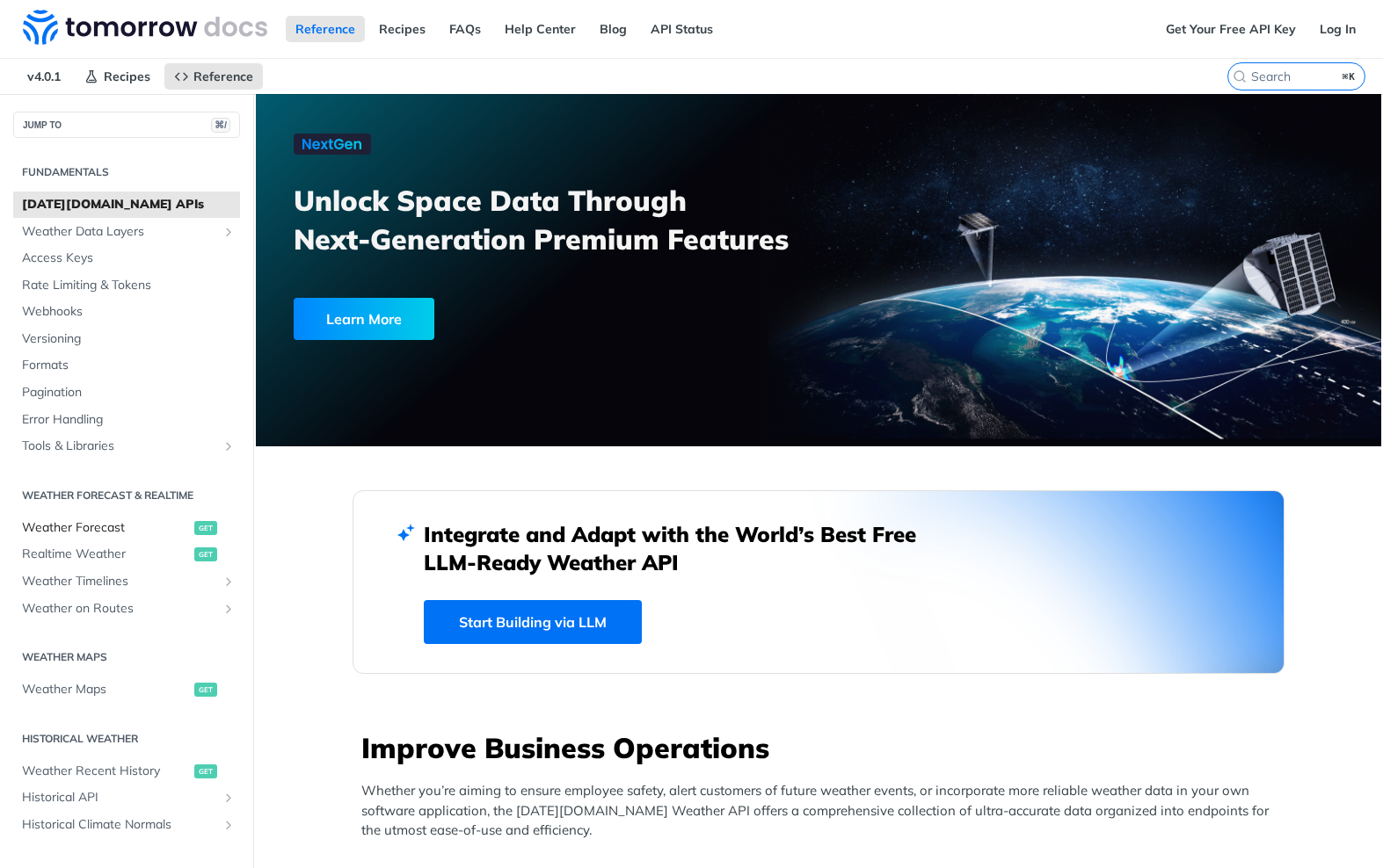
click at [98, 519] on span "Weather Forecast" at bounding box center [105, 528] width 167 height 18
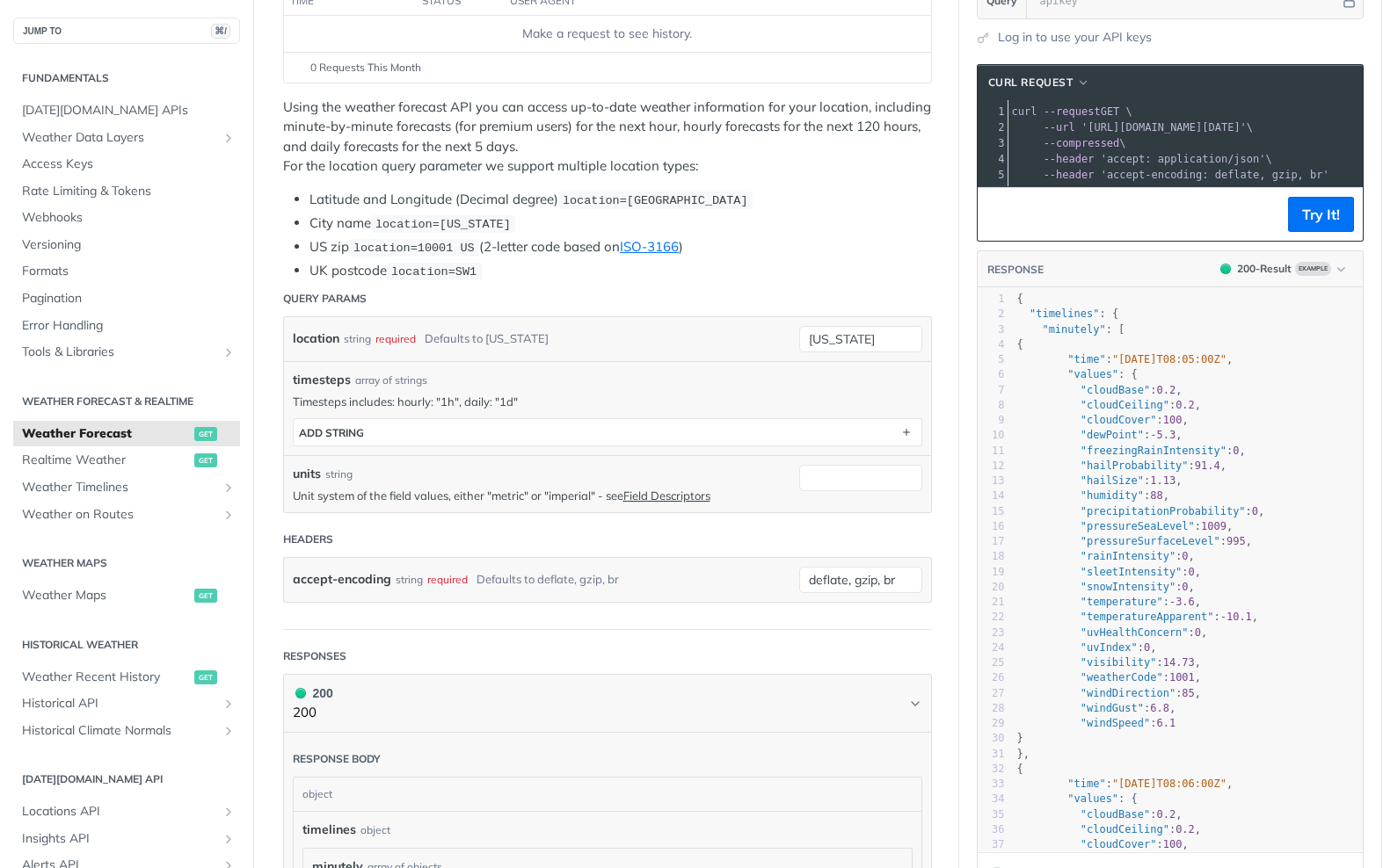
scroll to position [304, 0]
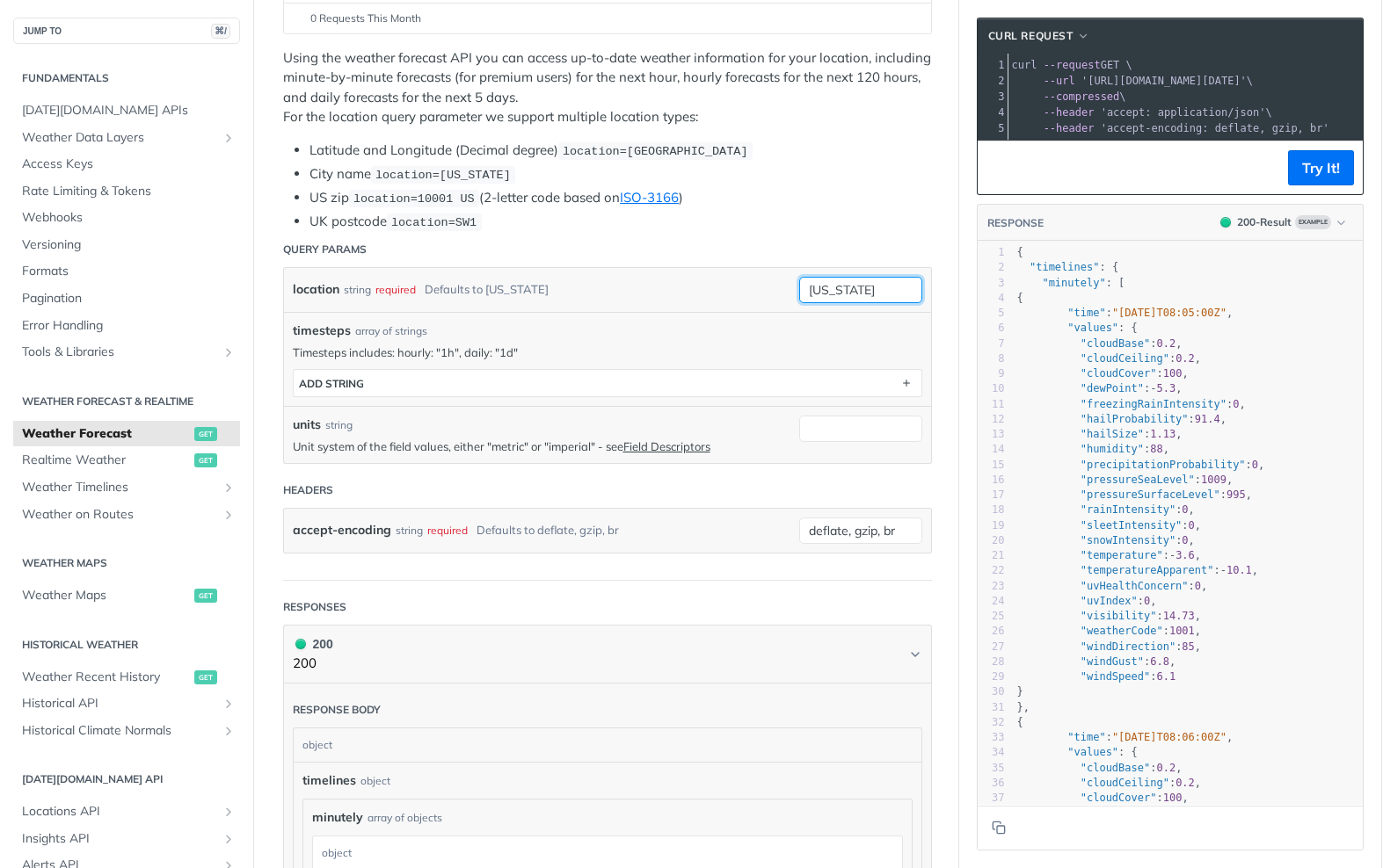
drag, startPoint x: 883, startPoint y: 281, endPoint x: 586, endPoint y: 200, distance: 307.8
click at [586, 200] on article "Weather Forecast get https://api.tomorrow.io/v4 /weather/forecast Log in to see…" at bounding box center [606, 871] width 703 height 2160
type input "KPHL"
click at [509, 382] on button "ADD string" at bounding box center [607, 383] width 628 height 26
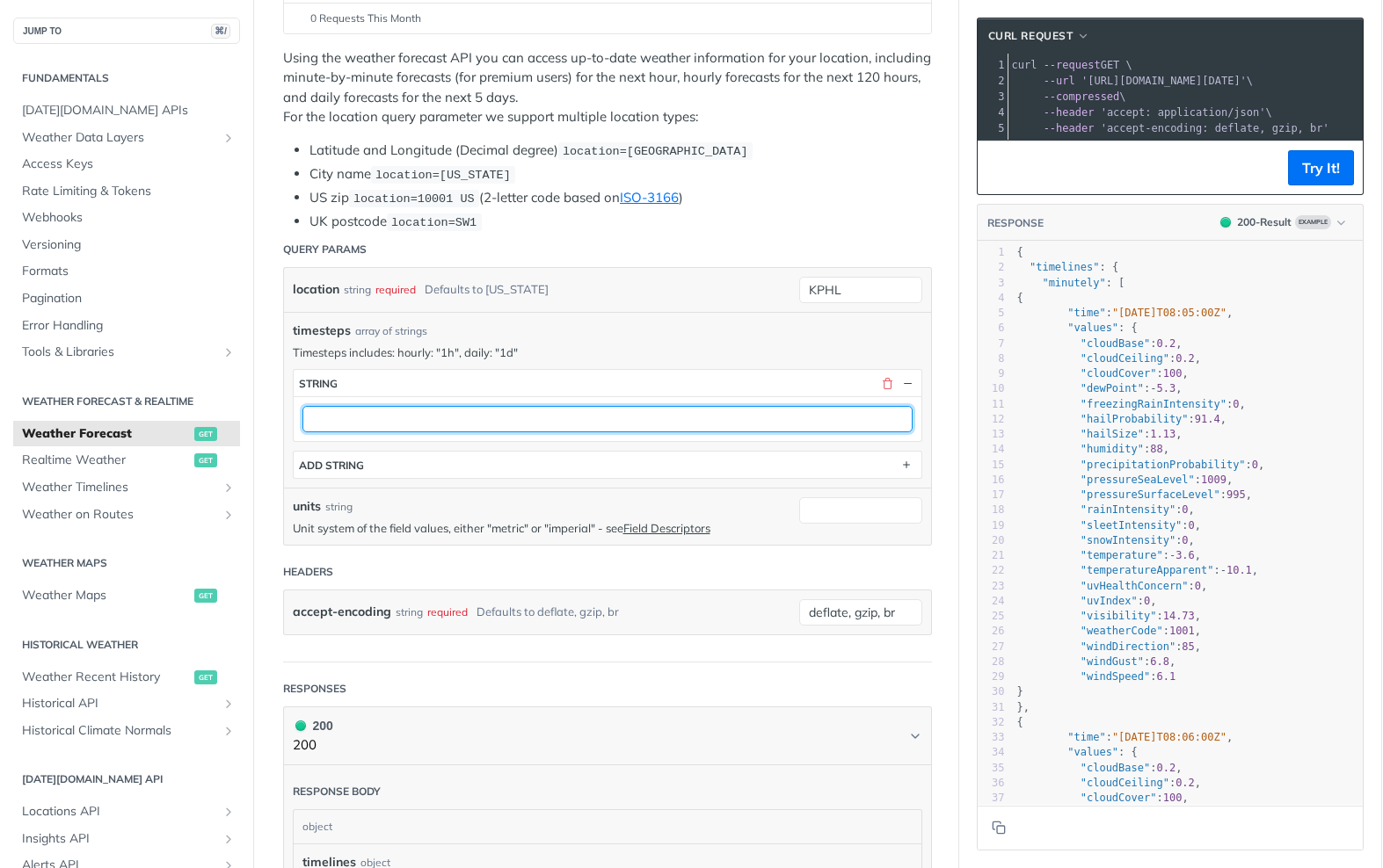
click at [493, 416] on input "text" at bounding box center [607, 419] width 610 height 26
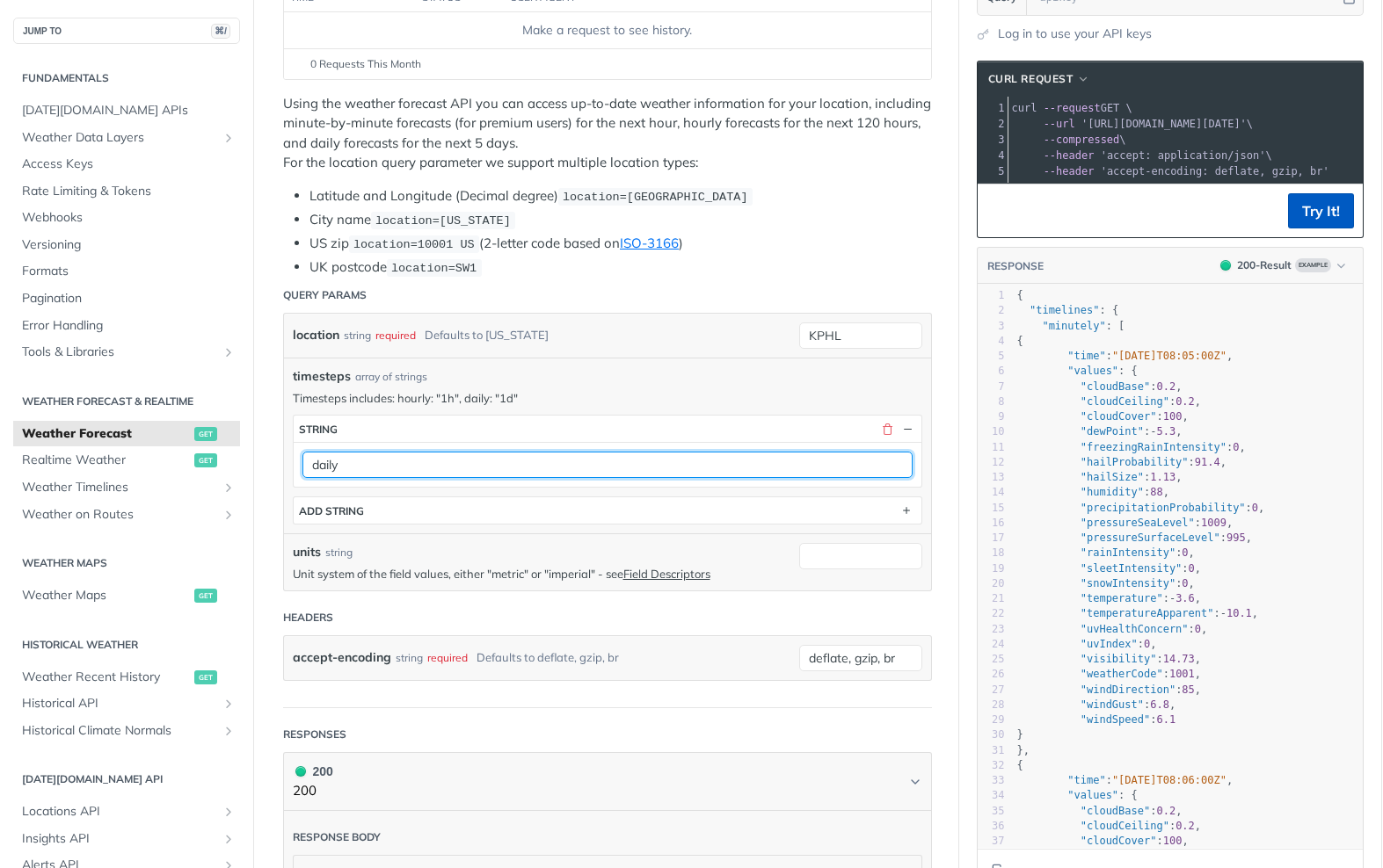
type input "daily"
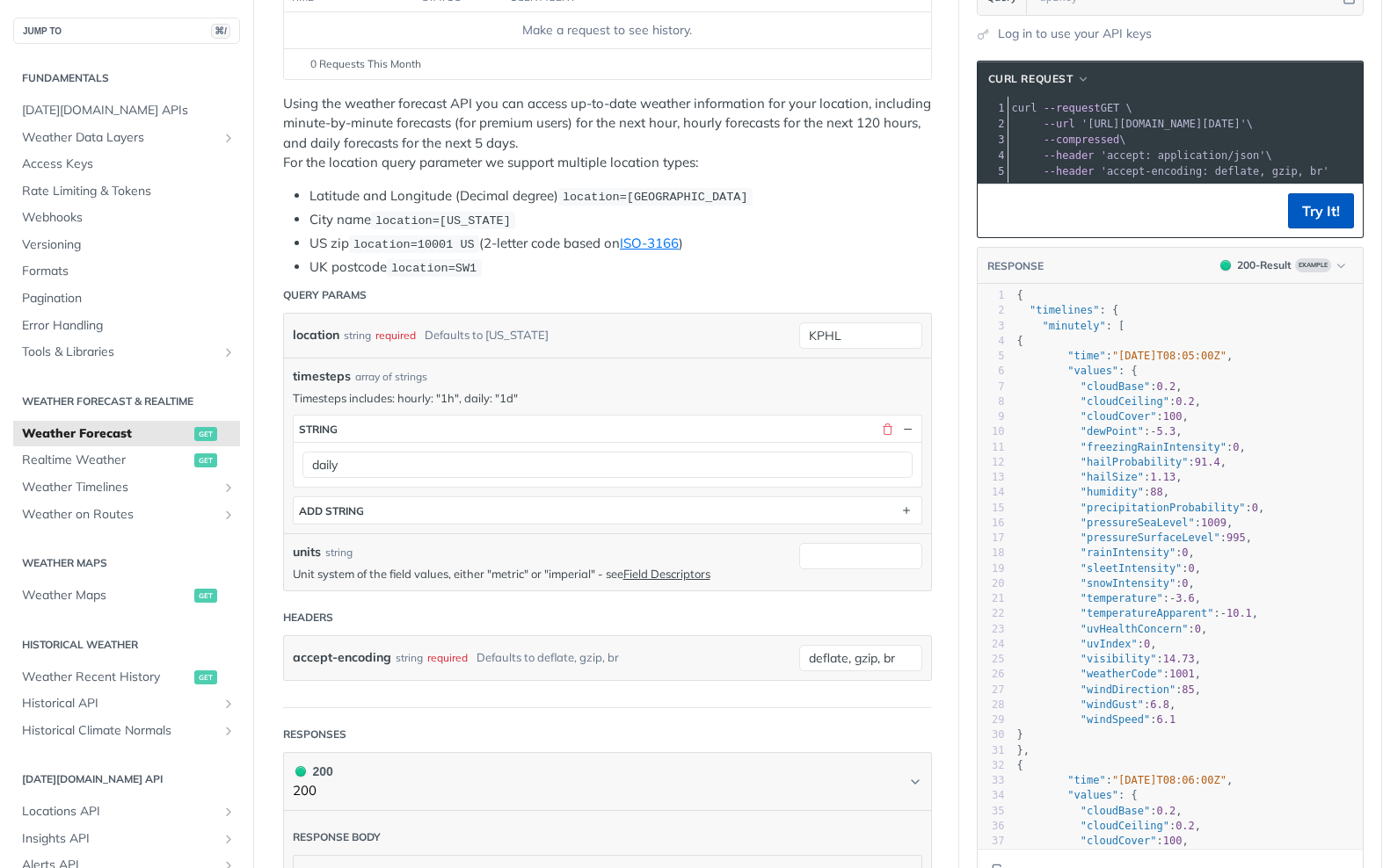
click at [1328, 215] on button "Try It!" at bounding box center [1321, 210] width 66 height 35
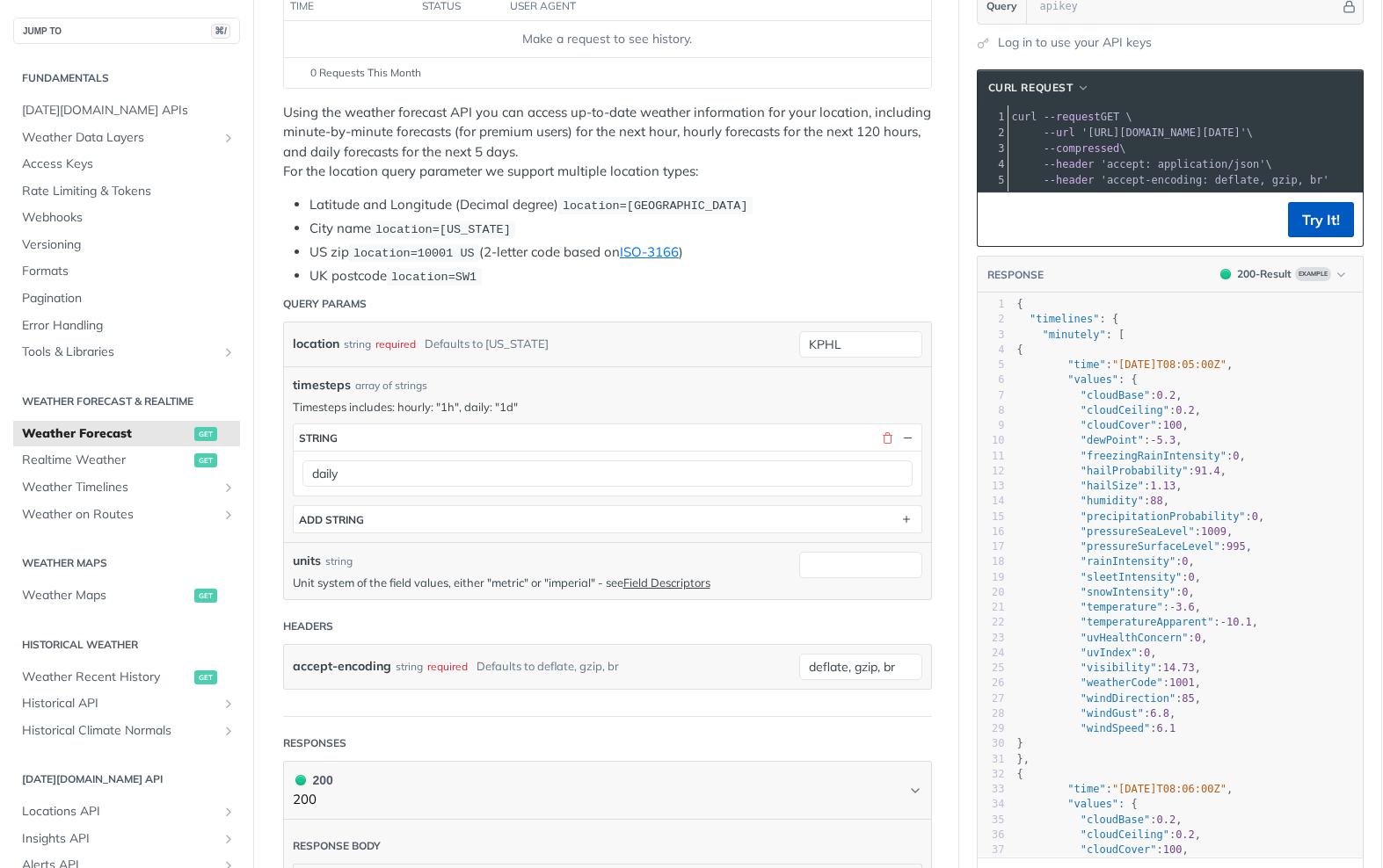
click at [1328, 215] on button "Try It!" at bounding box center [1321, 219] width 66 height 35
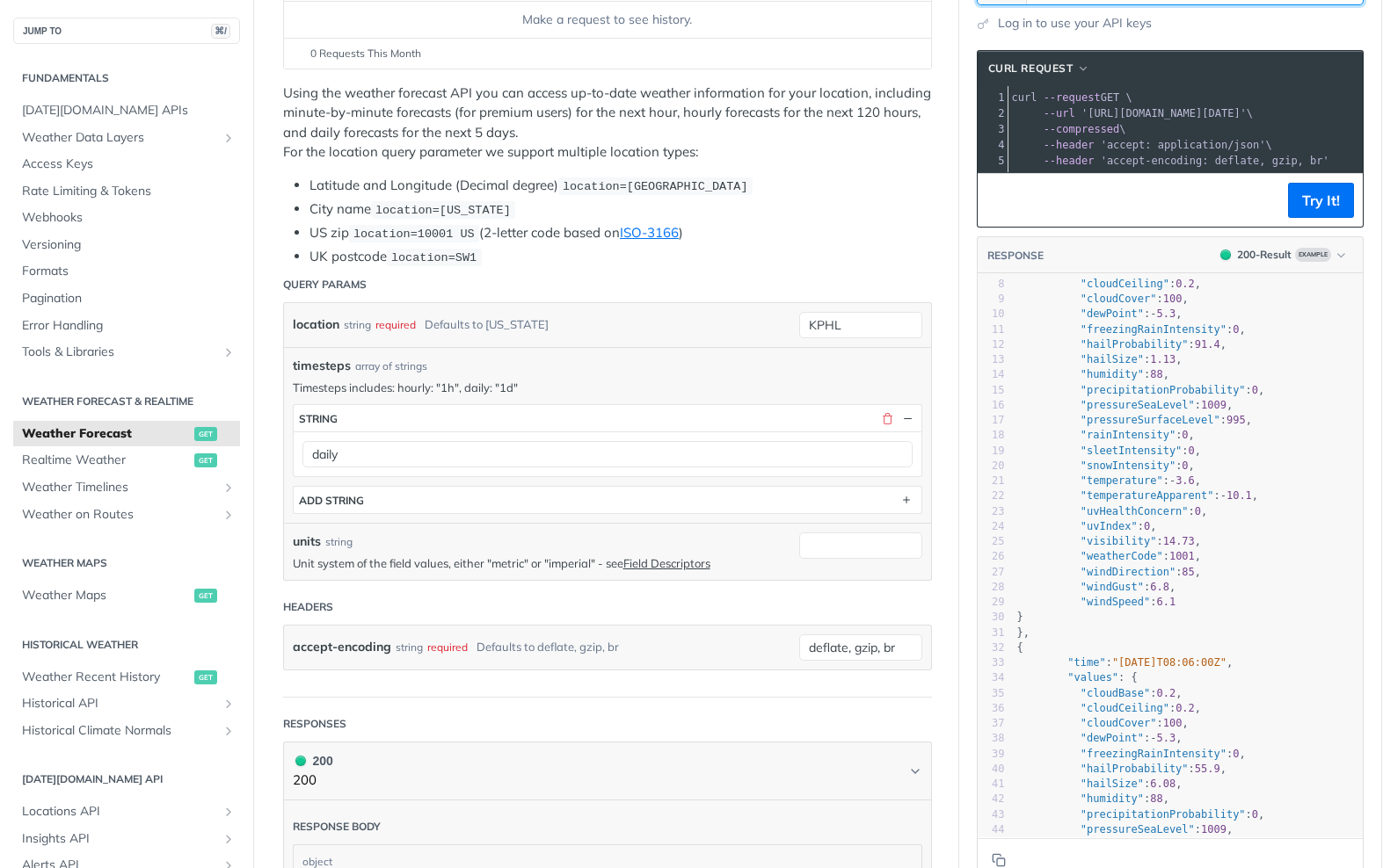
scroll to position [0, 0]
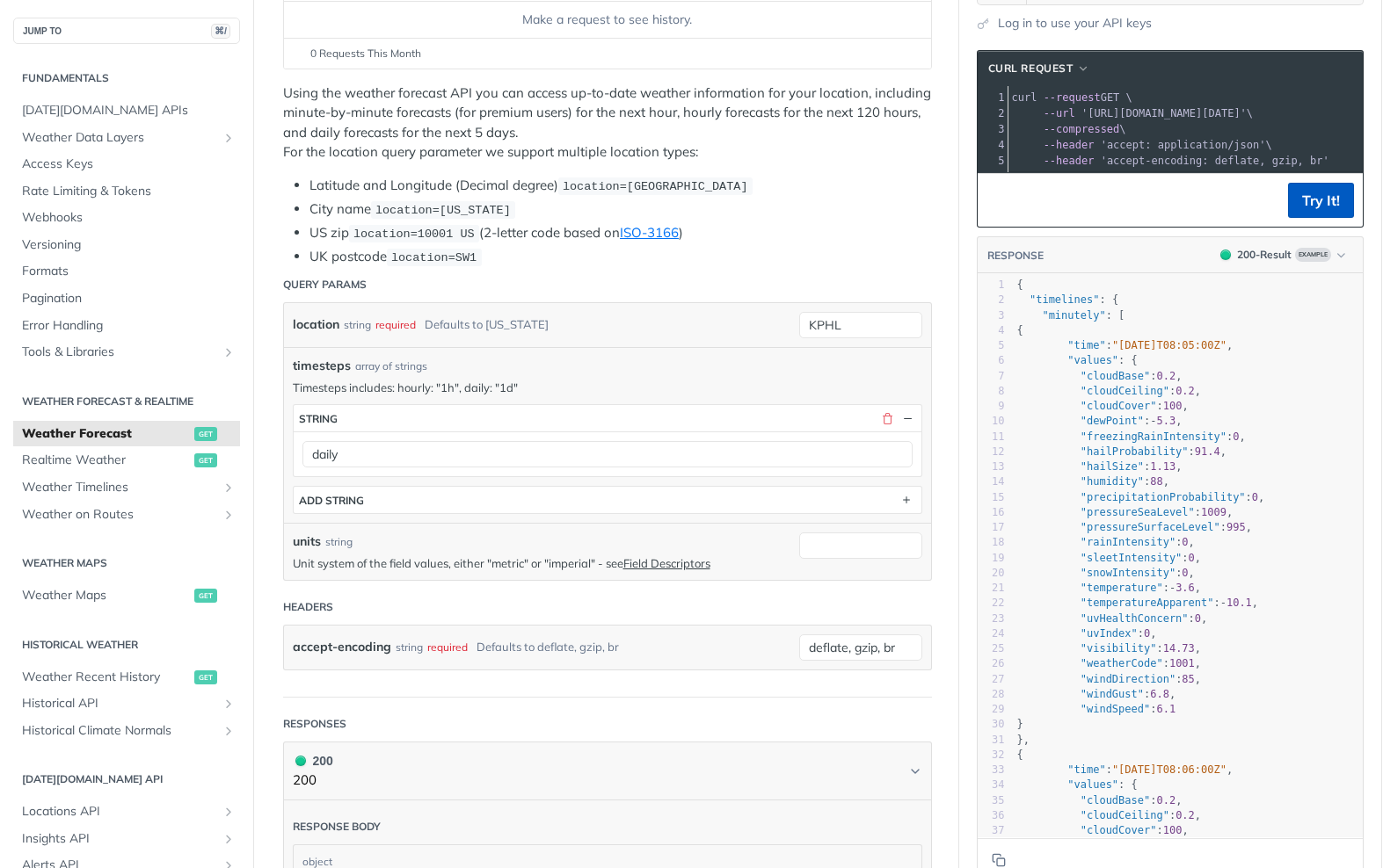
click at [1306, 200] on button "Try It!" at bounding box center [1321, 200] width 66 height 35
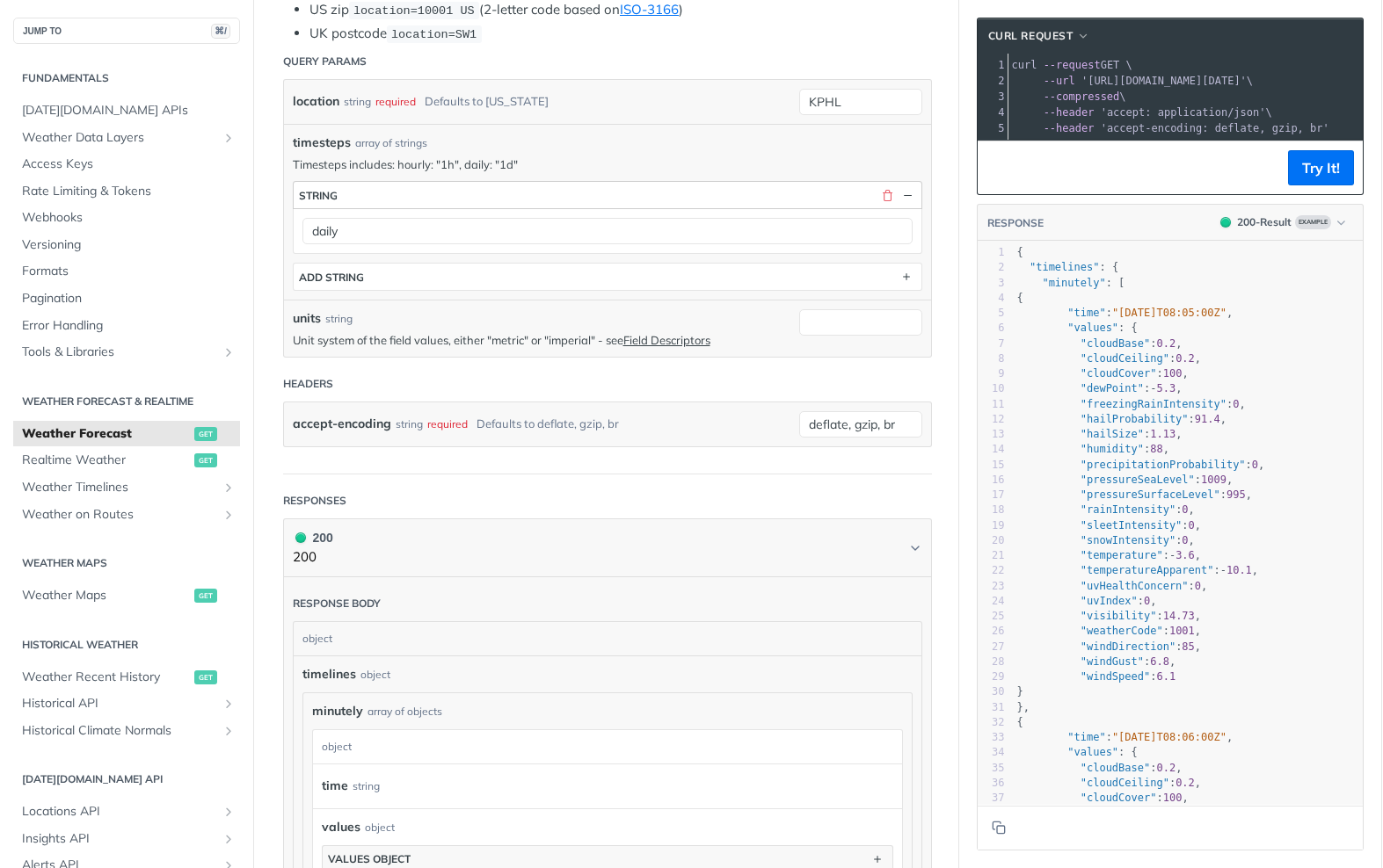
scroll to position [450, 0]
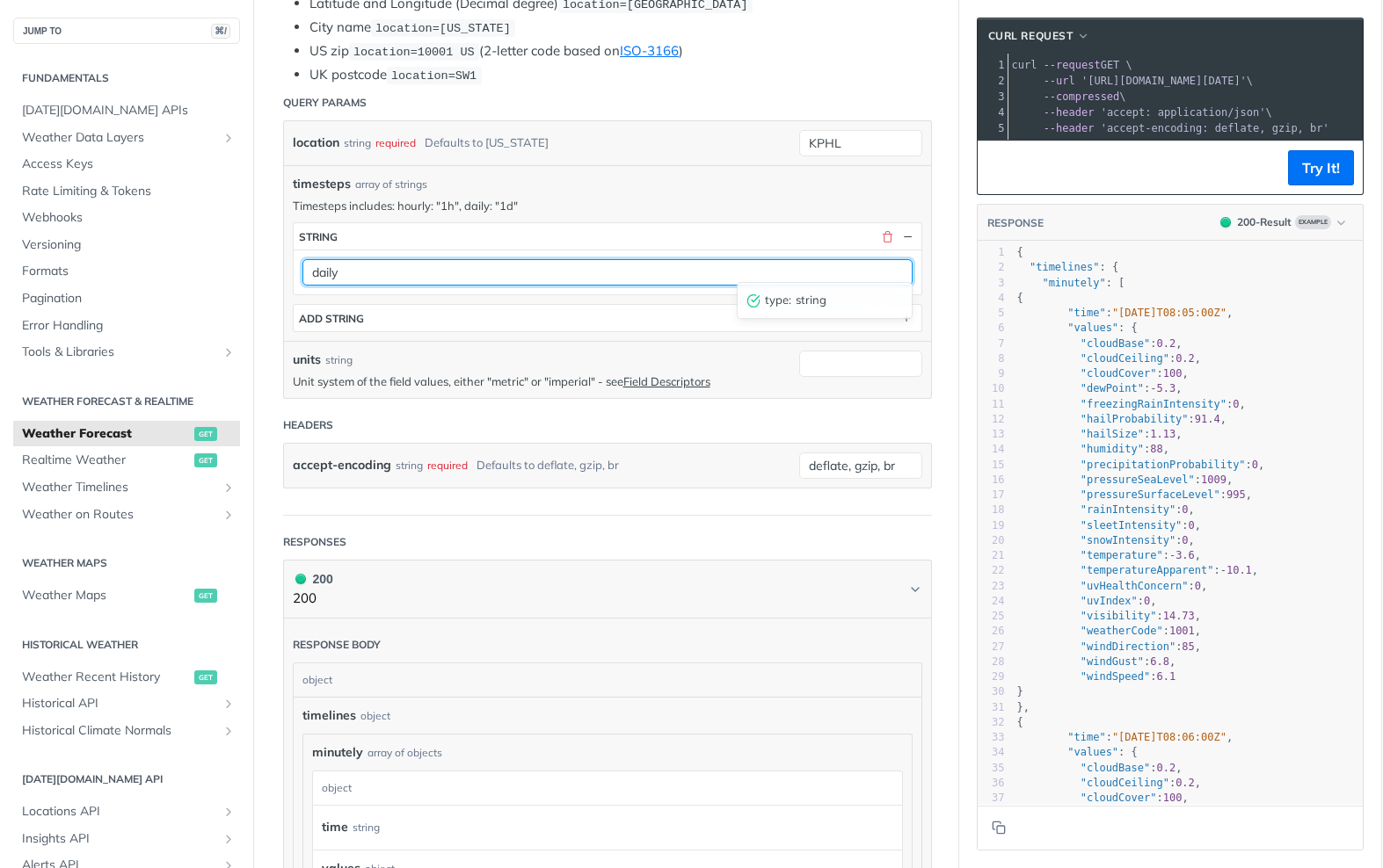
click at [473, 269] on input "daily" at bounding box center [607, 272] width 610 height 26
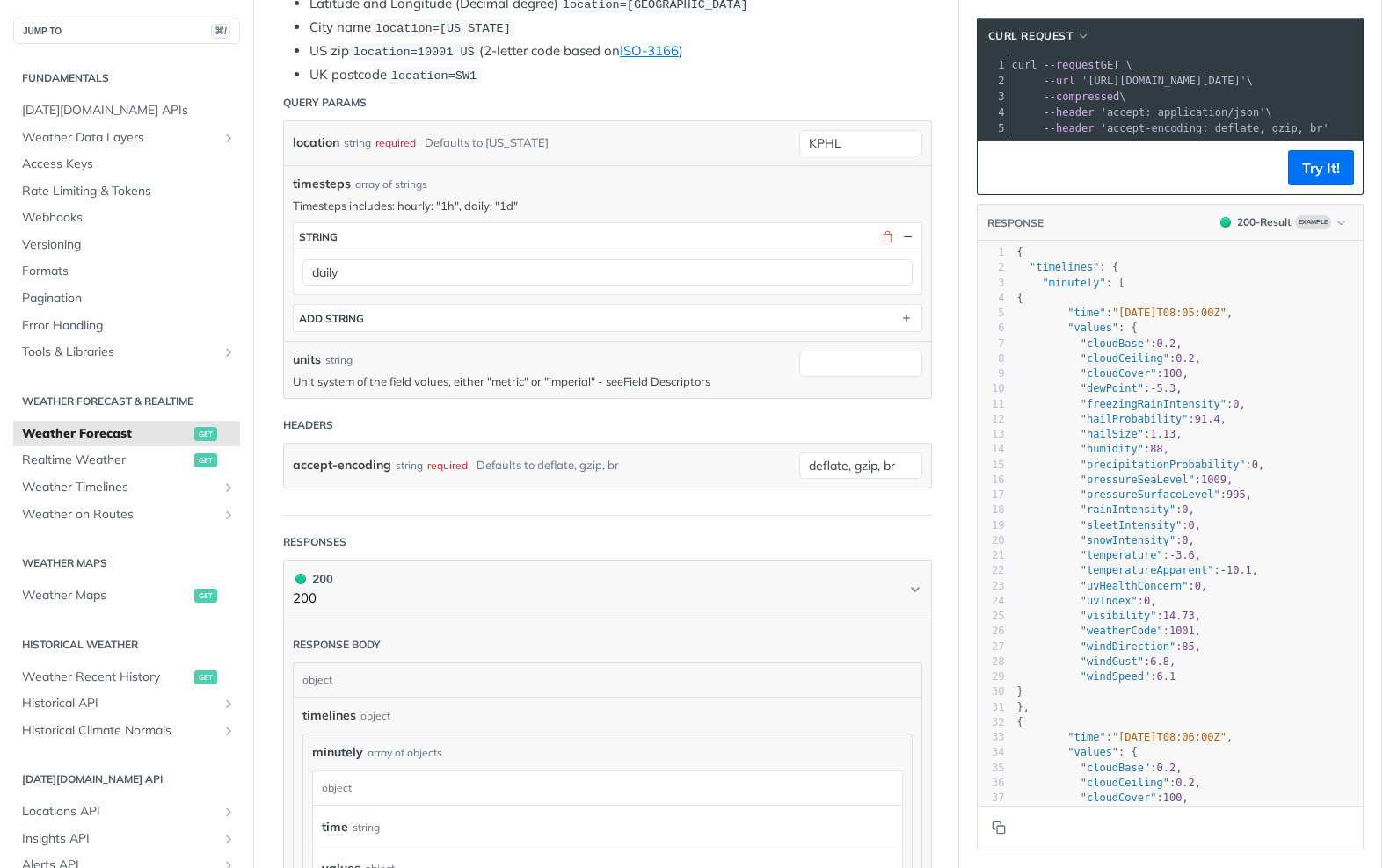
click at [436, 408] on header "Headers" at bounding box center [607, 425] width 649 height 35
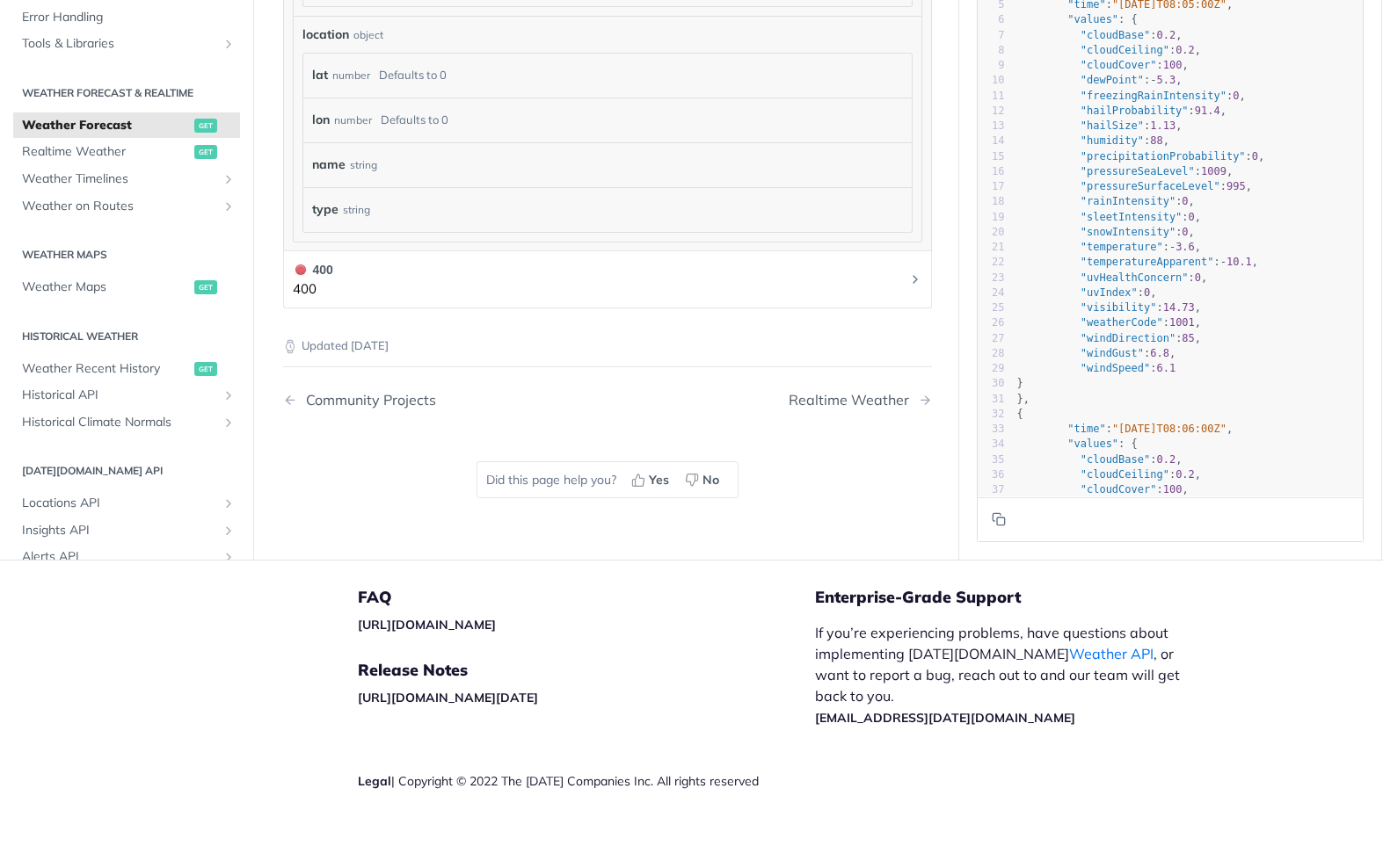
click at [362, 271] on button "400 400" at bounding box center [606, 280] width 629 height 40
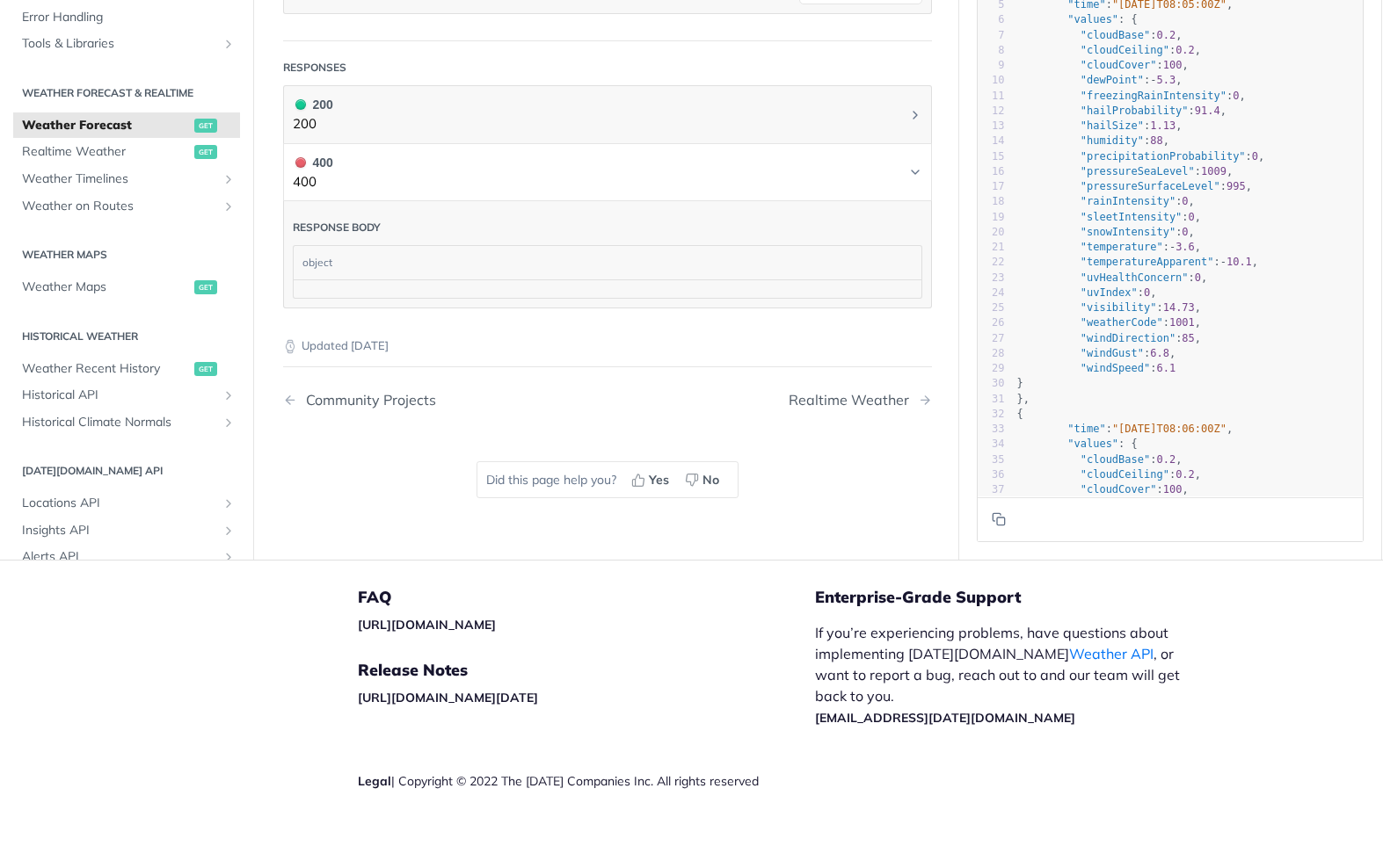
click at [341, 161] on button "400 400" at bounding box center [606, 173] width 629 height 40
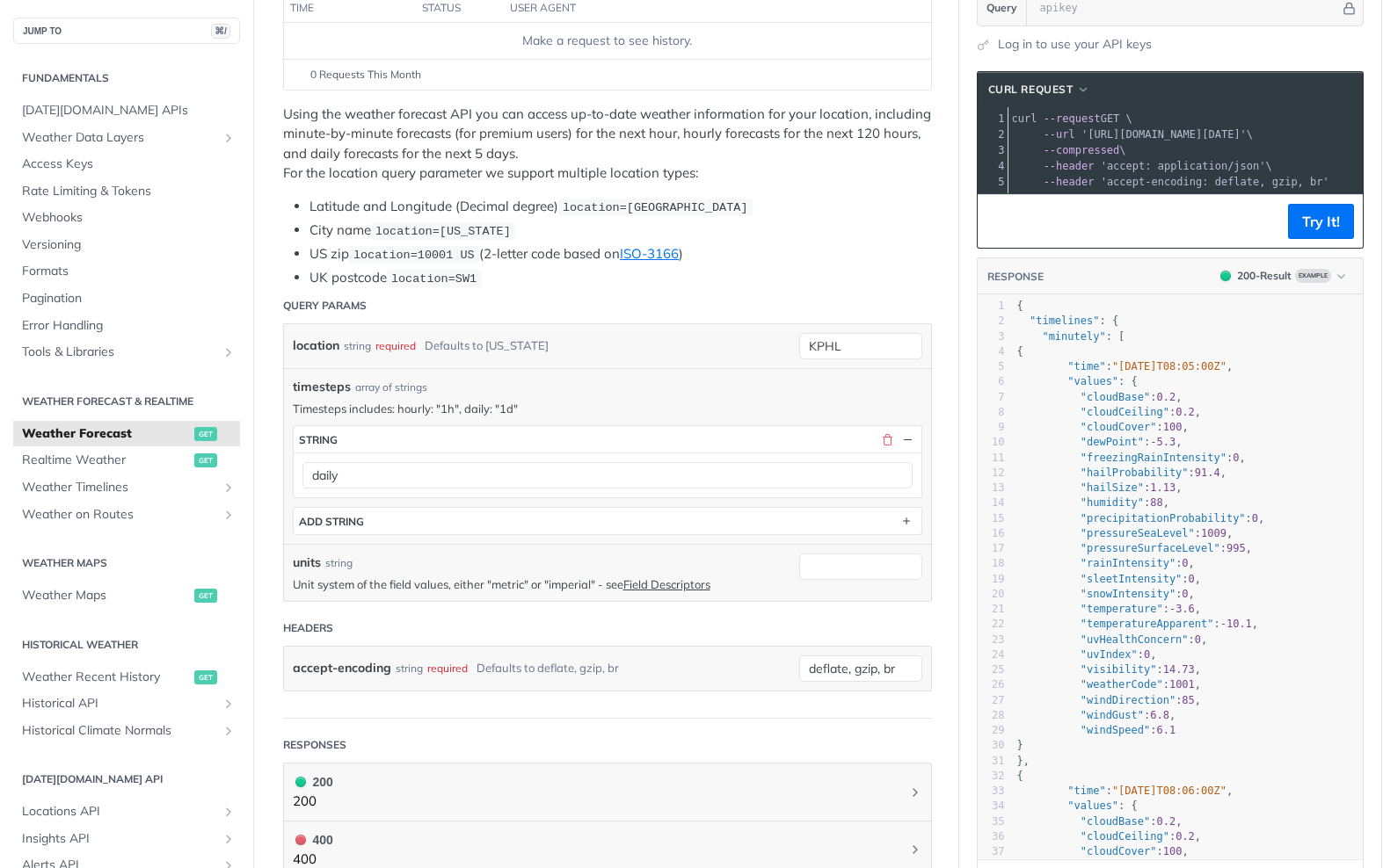
scroll to position [300, 0]
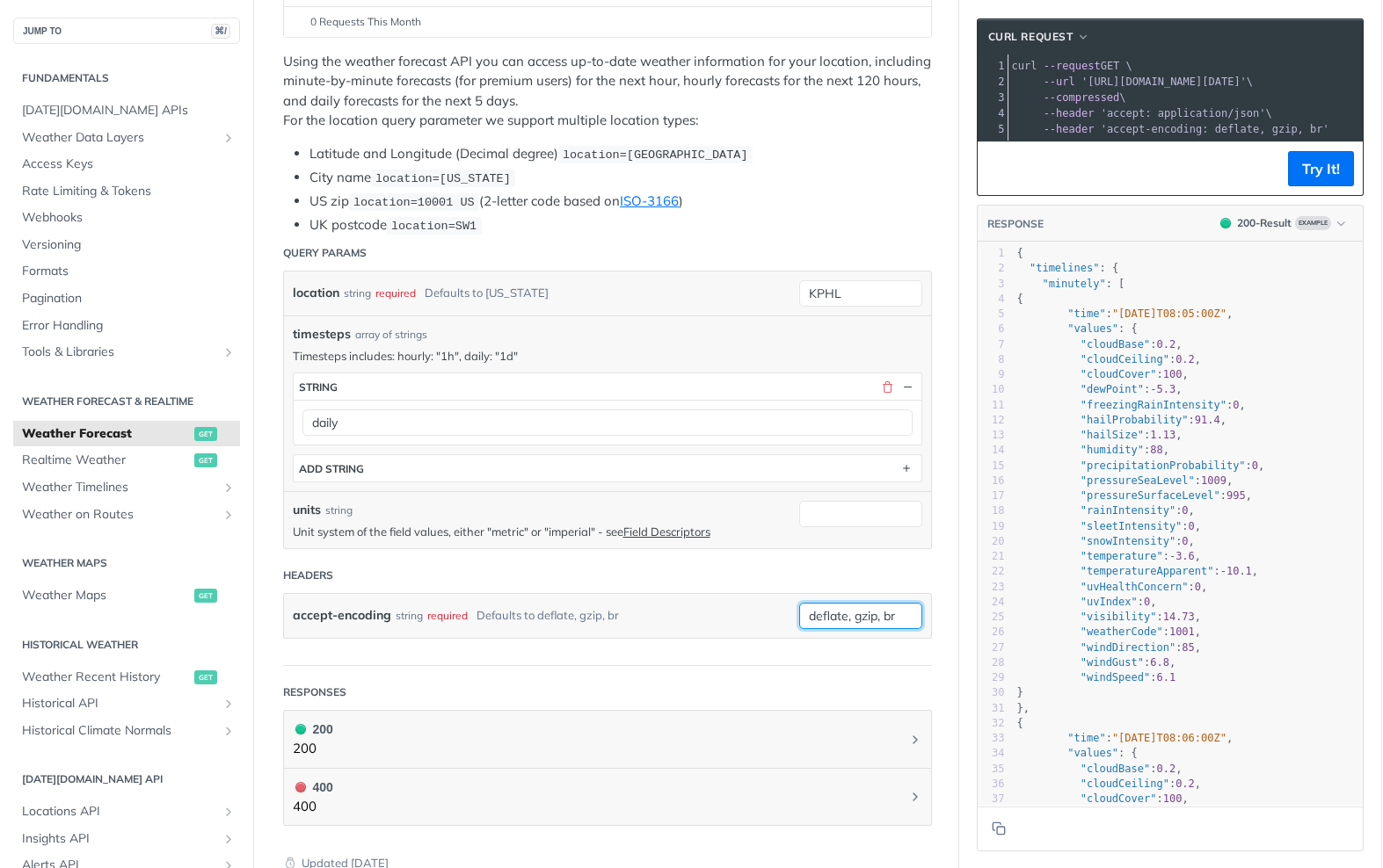
click at [887, 618] on input "deflate, gzip, br" at bounding box center [861, 616] width 123 height 26
click at [708, 594] on div "accept-encoding string required Defaults to deflate, gzip, br deflate, gzip, br…" at bounding box center [607, 616] width 647 height 43
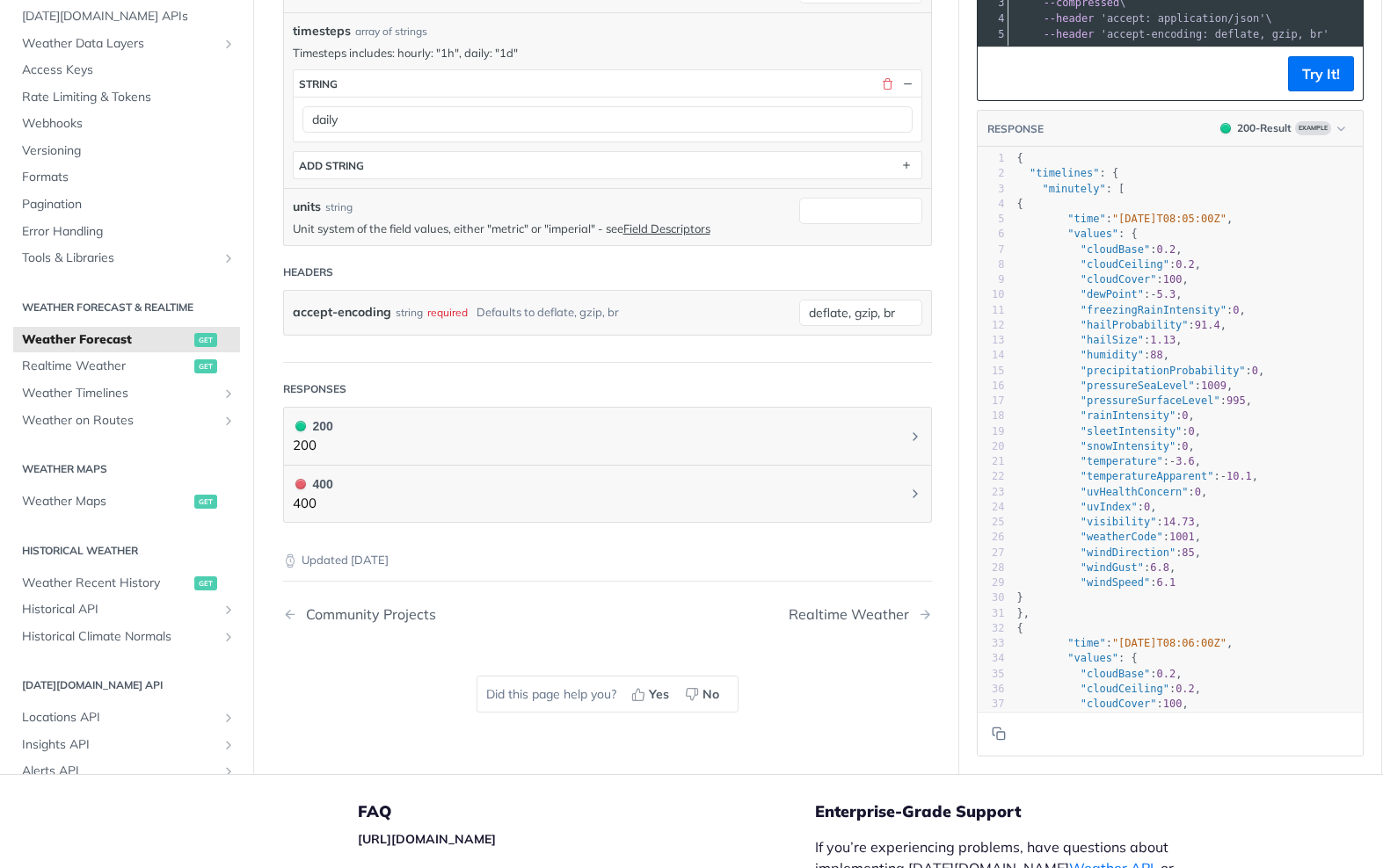
scroll to position [594, 0]
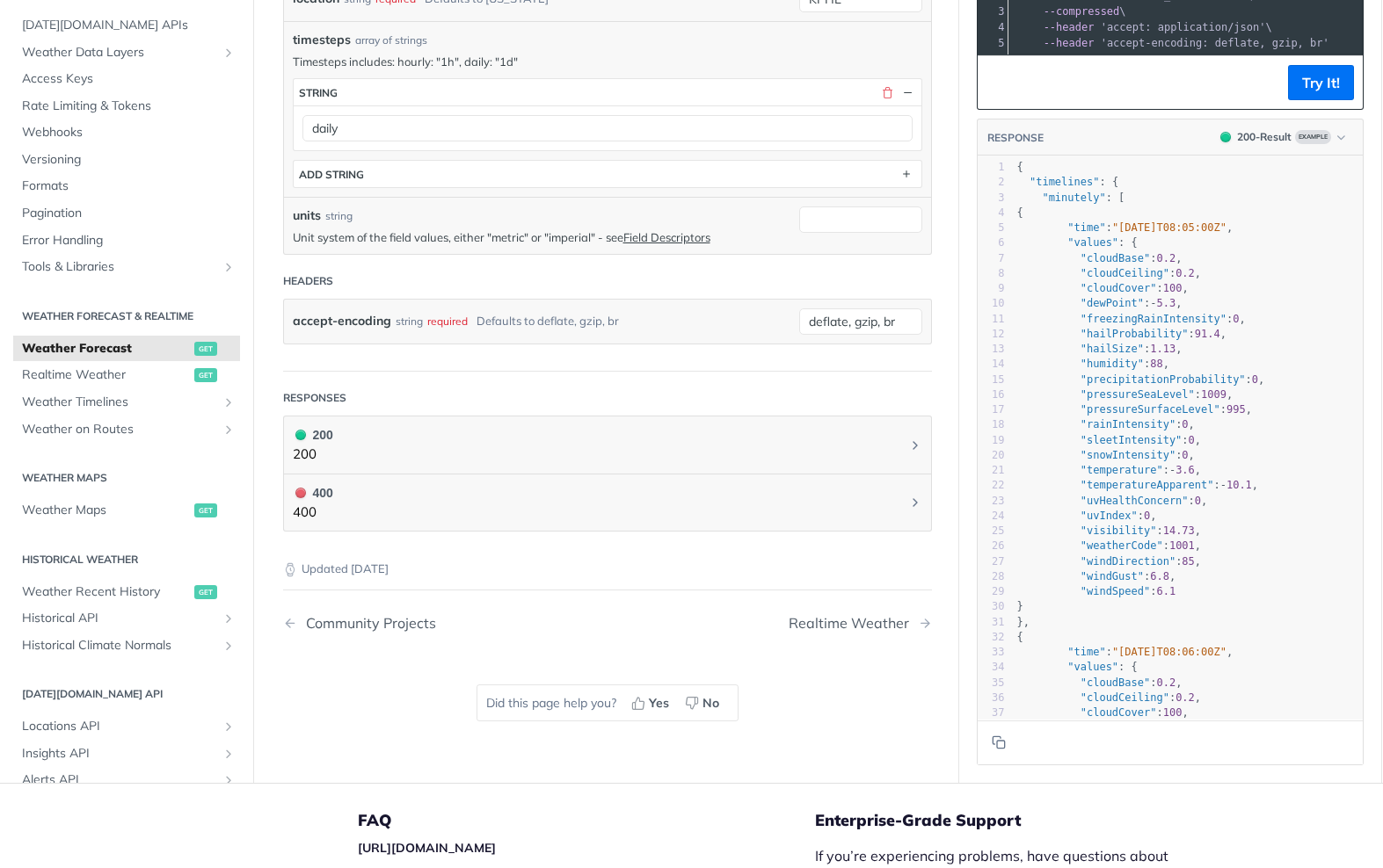
click at [686, 405] on header "Responses" at bounding box center [607, 397] width 649 height 35
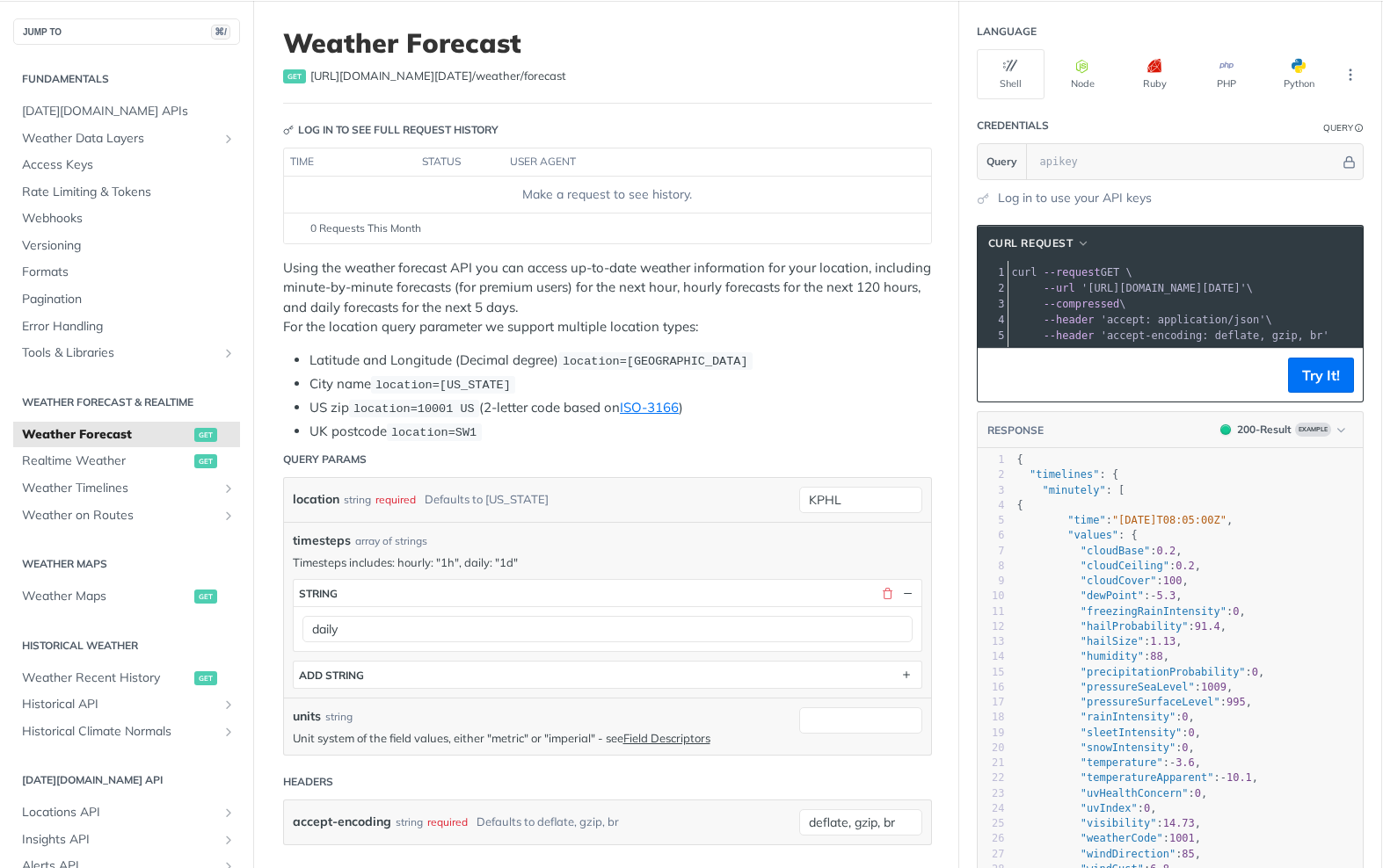
scroll to position [74, 0]
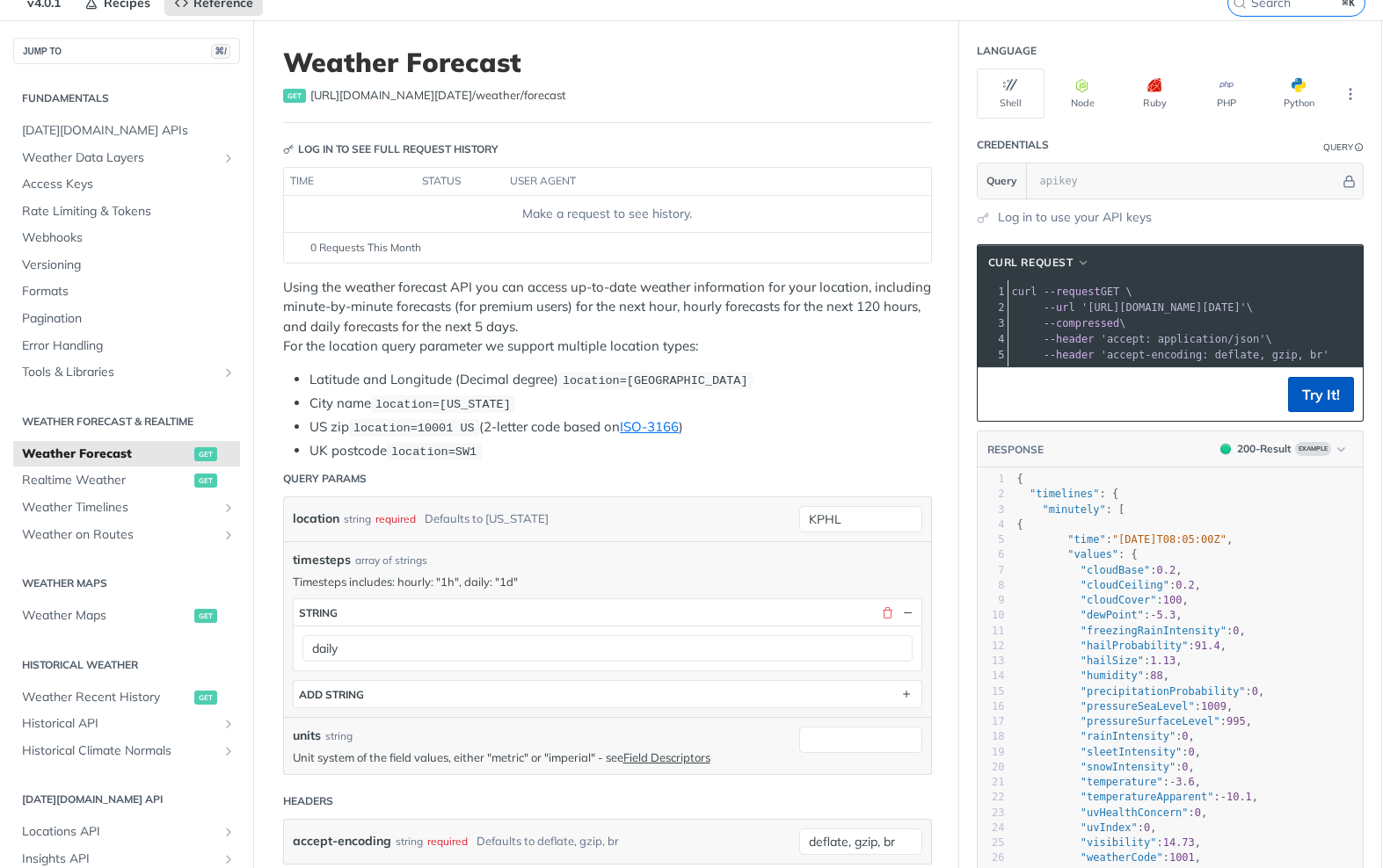
click at [1313, 397] on button "Try It!" at bounding box center [1321, 394] width 66 height 35
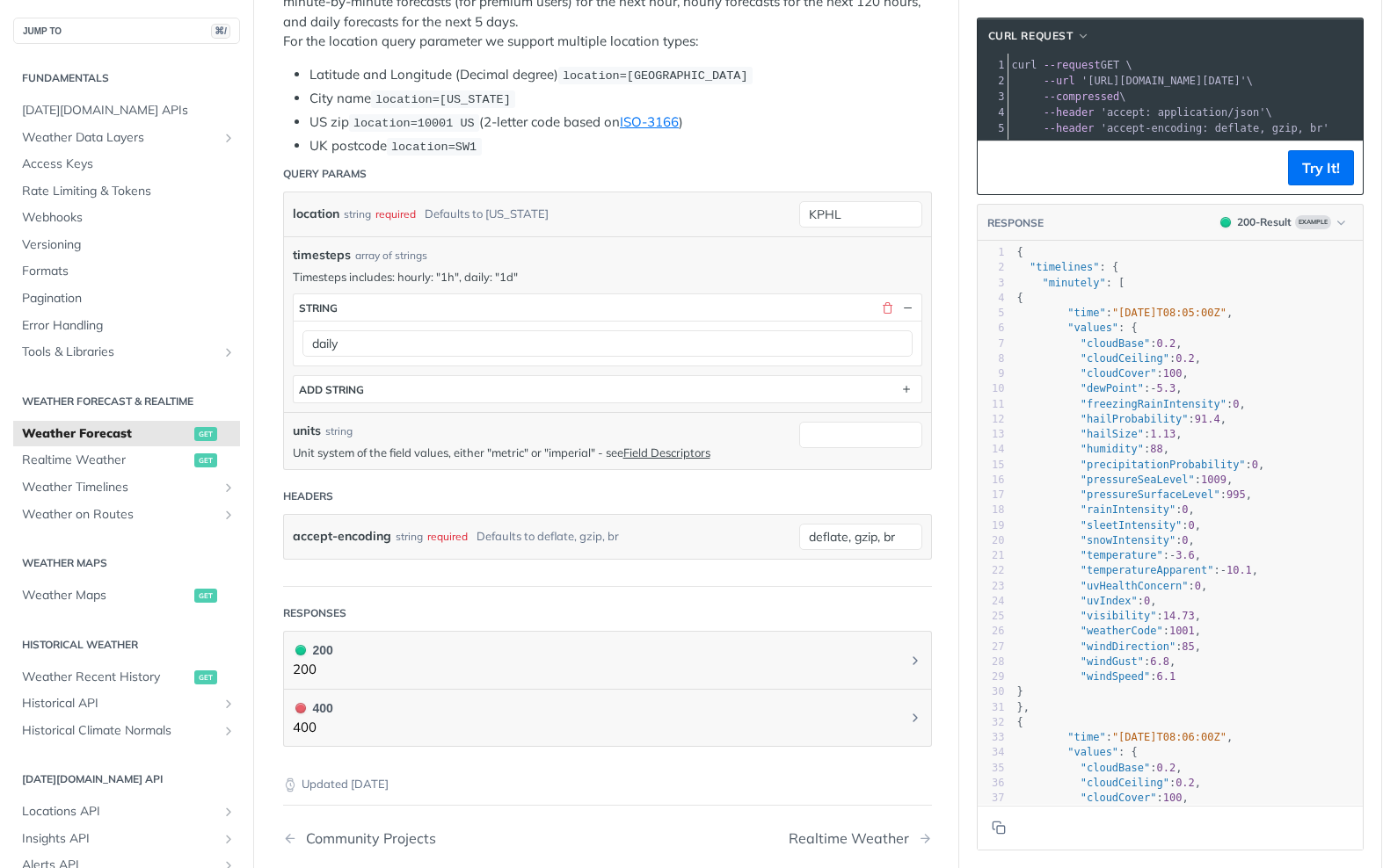
scroll to position [393, 0]
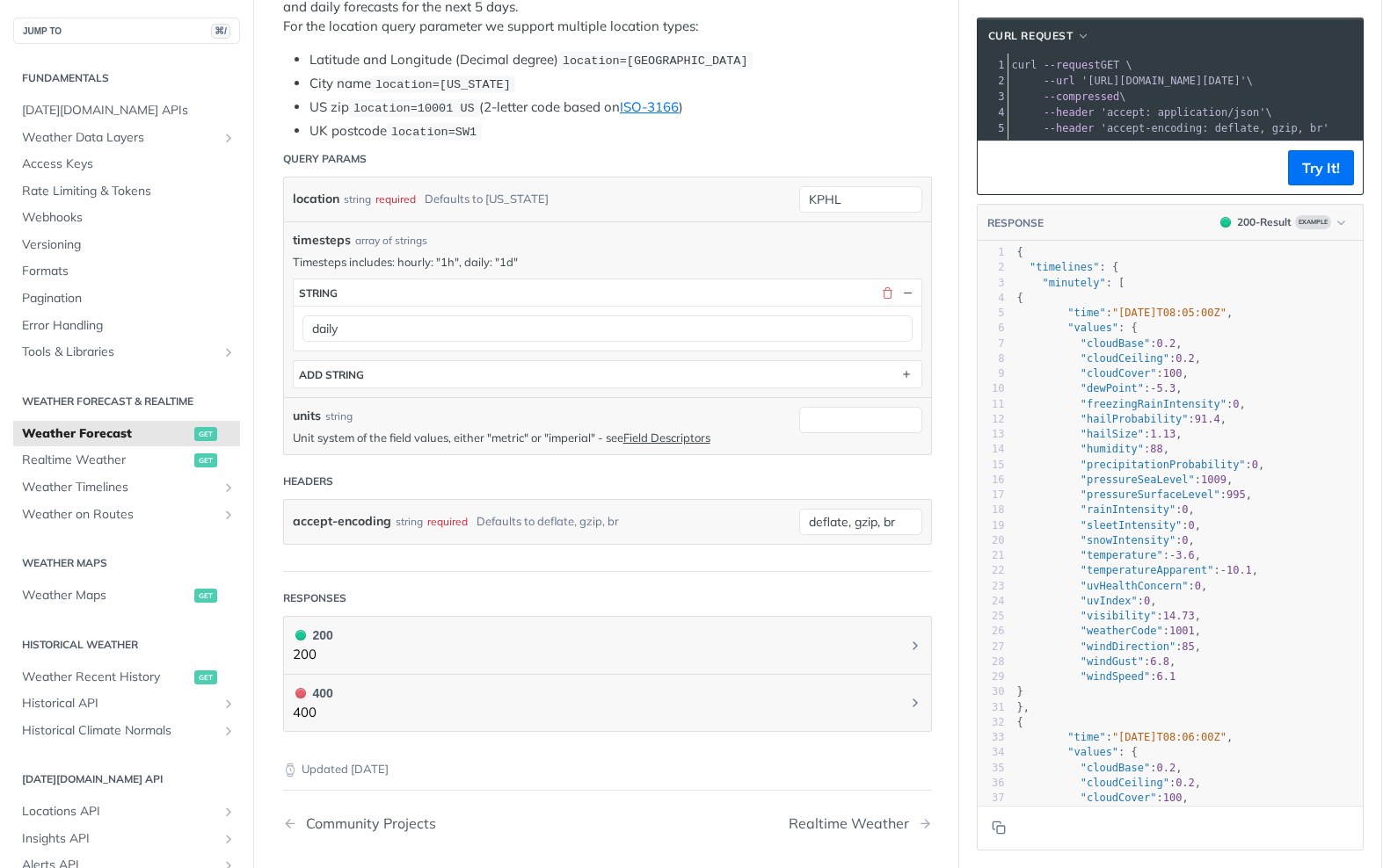
click at [721, 554] on form "Query Params location string required Defaults to new york KPHL timesteps array…" at bounding box center [607, 356] width 649 height 430
click at [857, 419] on input "units" at bounding box center [861, 420] width 123 height 26
click at [861, 372] on button "ADD string" at bounding box center [607, 374] width 628 height 26
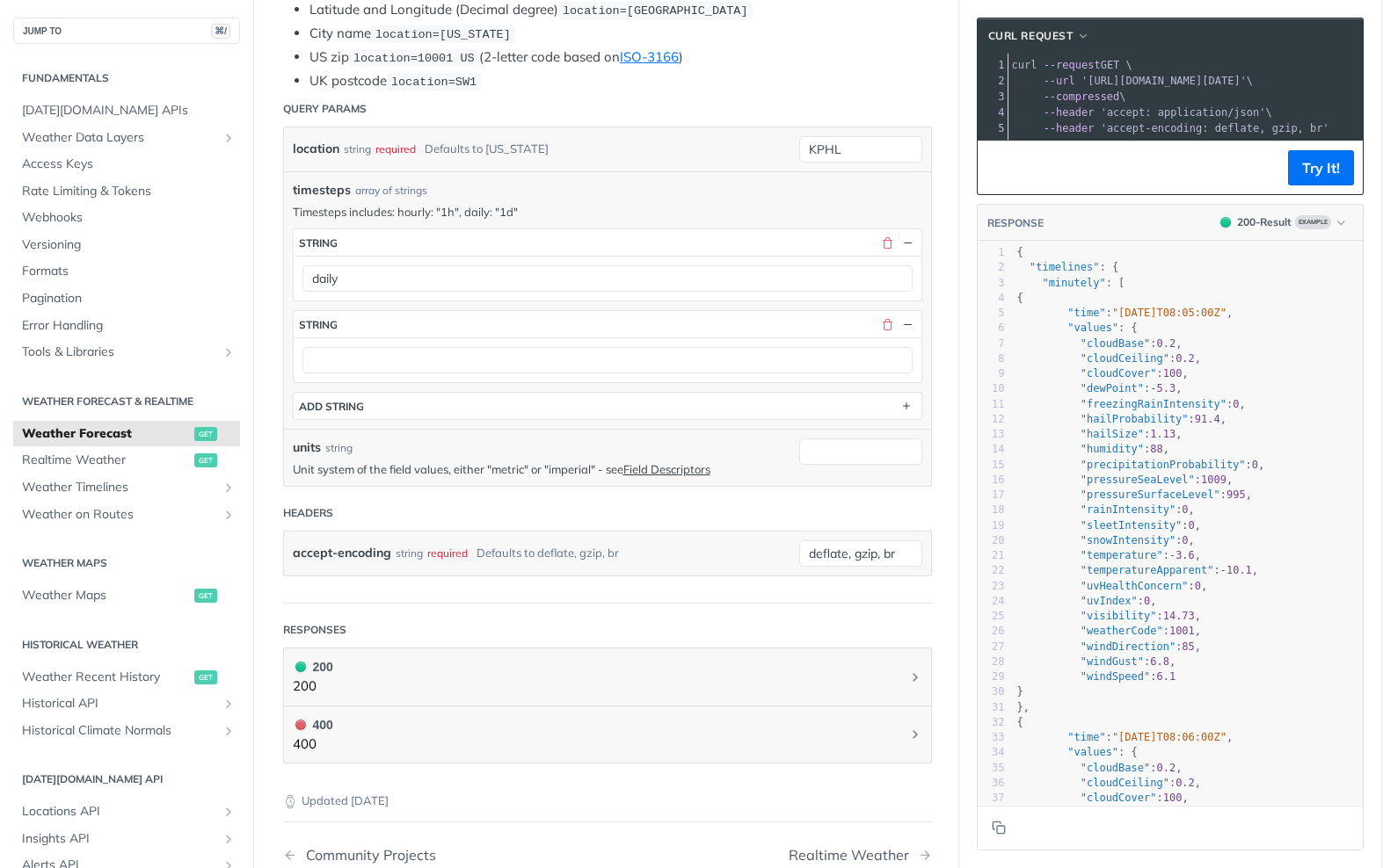
scroll to position [575, 0]
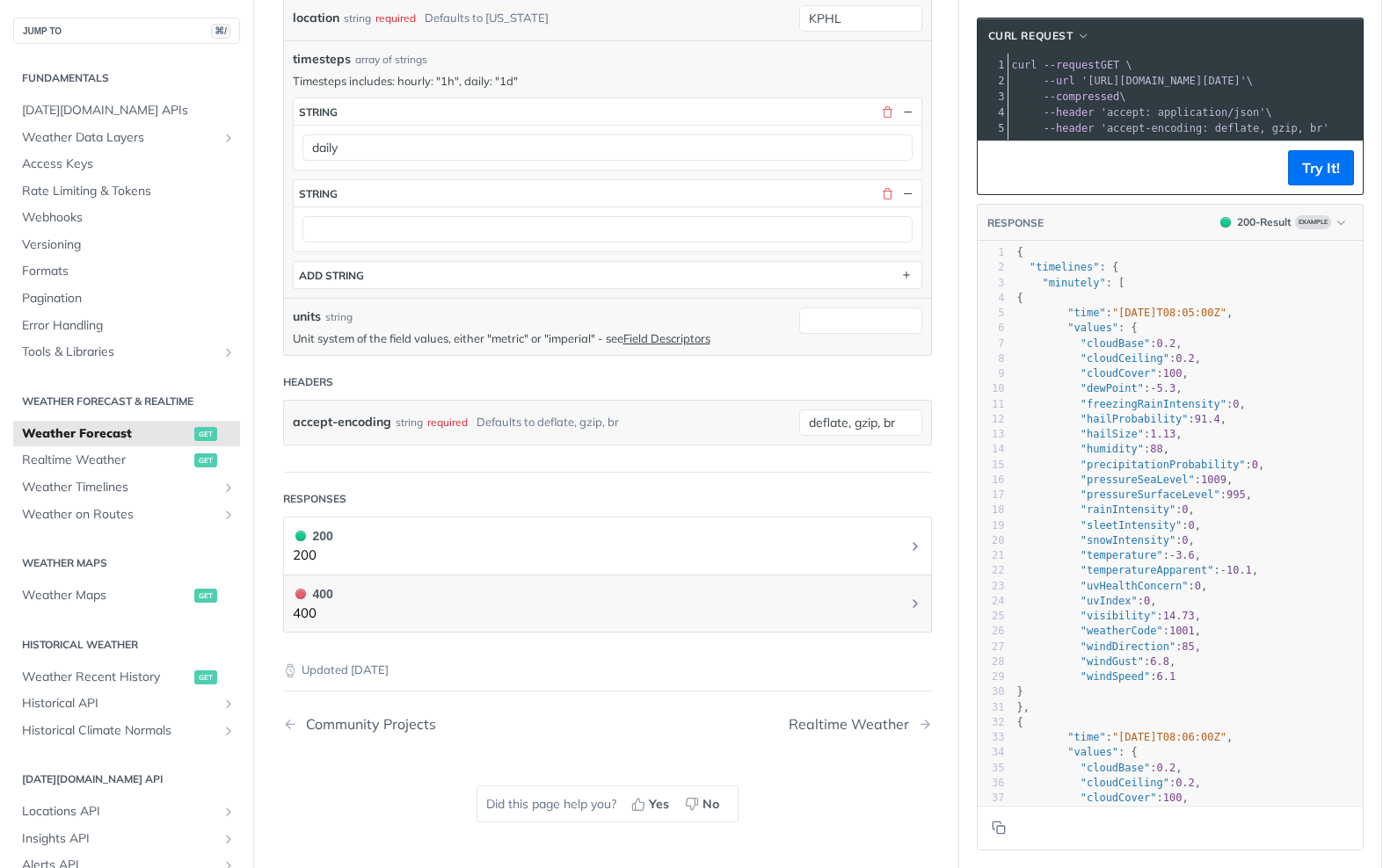
click at [491, 533] on button "200 200" at bounding box center [606, 547] width 629 height 40
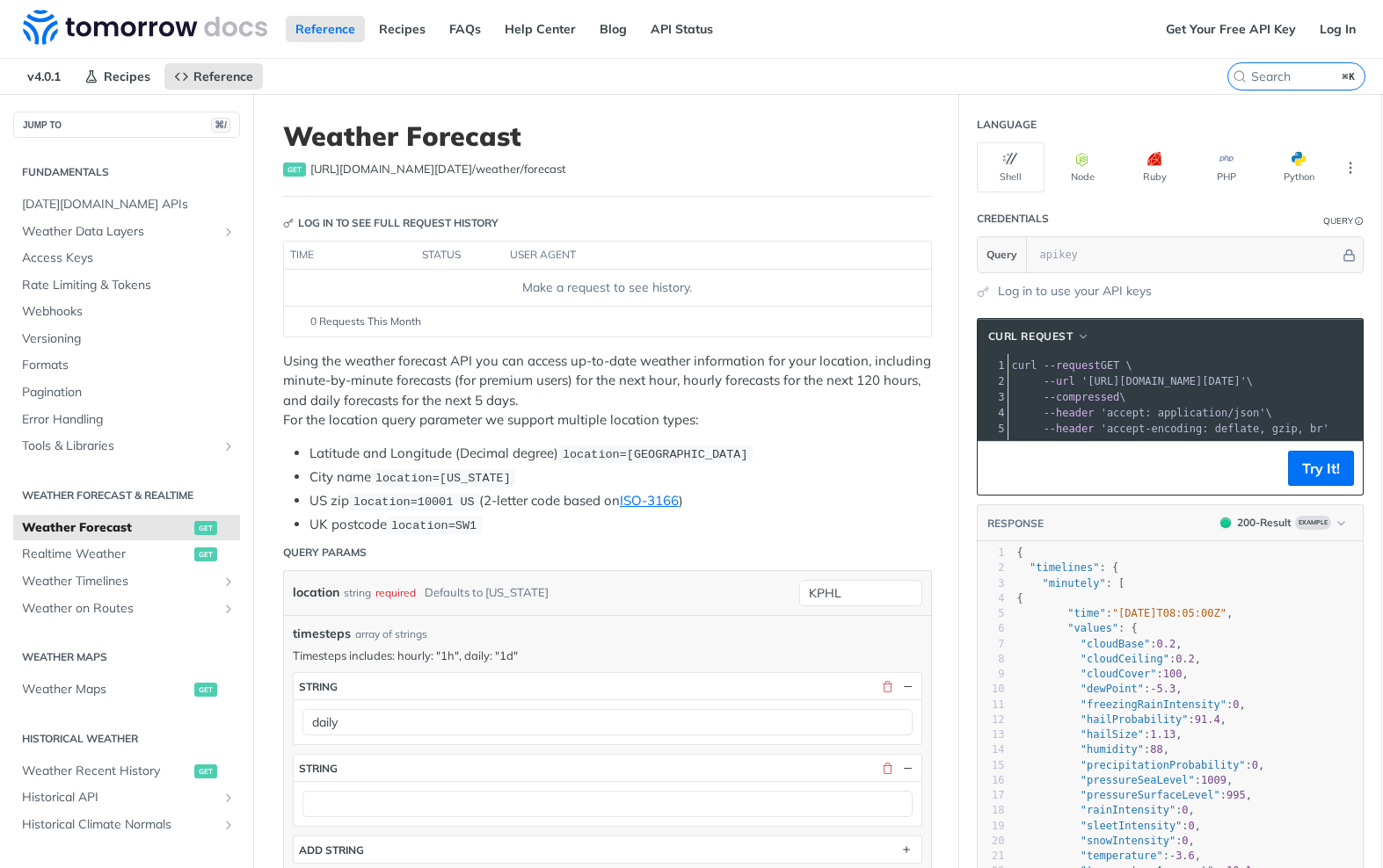
scroll to position [0, 0]
click at [1349, 31] on link "Log In" at bounding box center [1338, 29] width 56 height 26
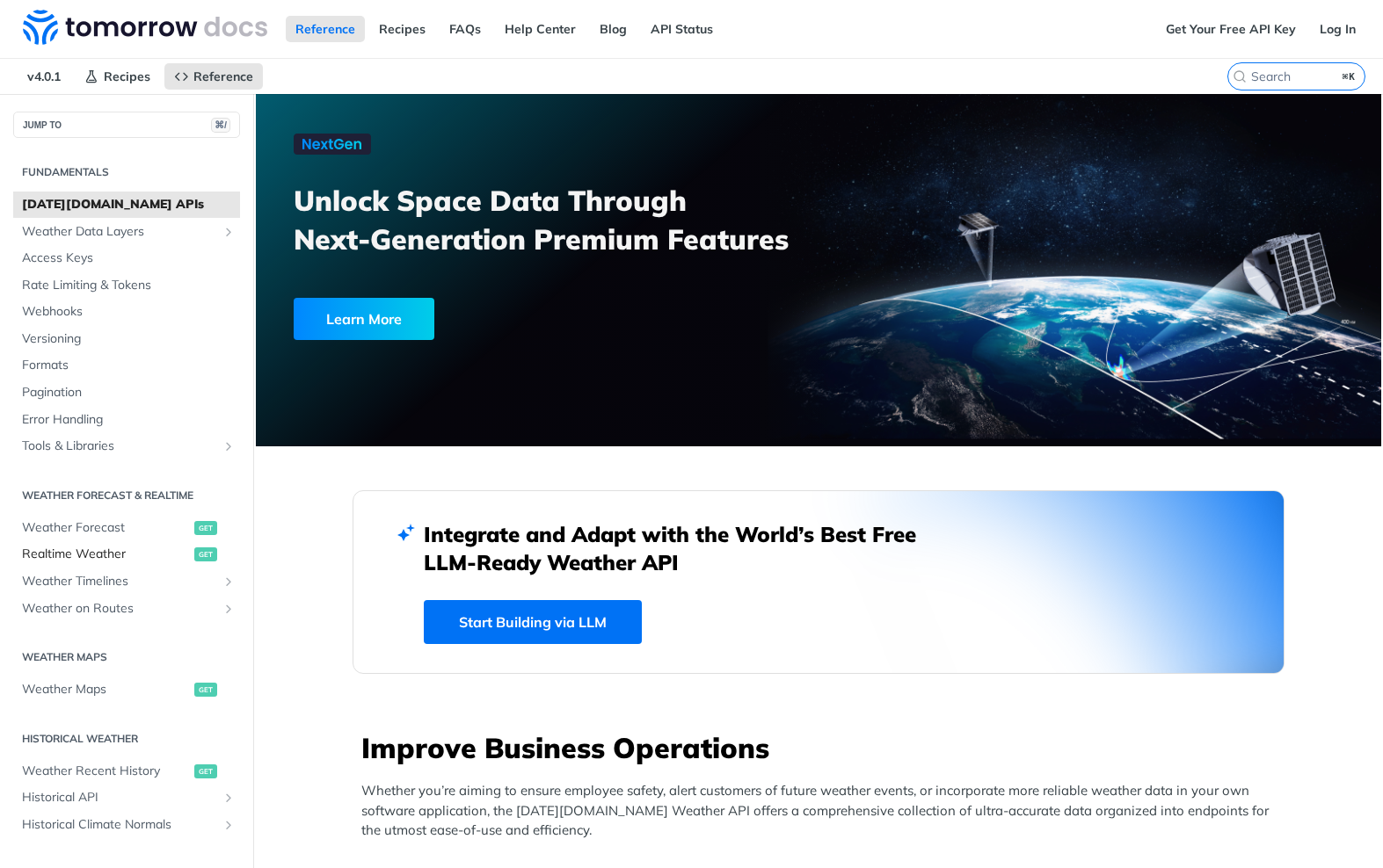
click at [82, 547] on span "Realtime Weather" at bounding box center [105, 554] width 167 height 18
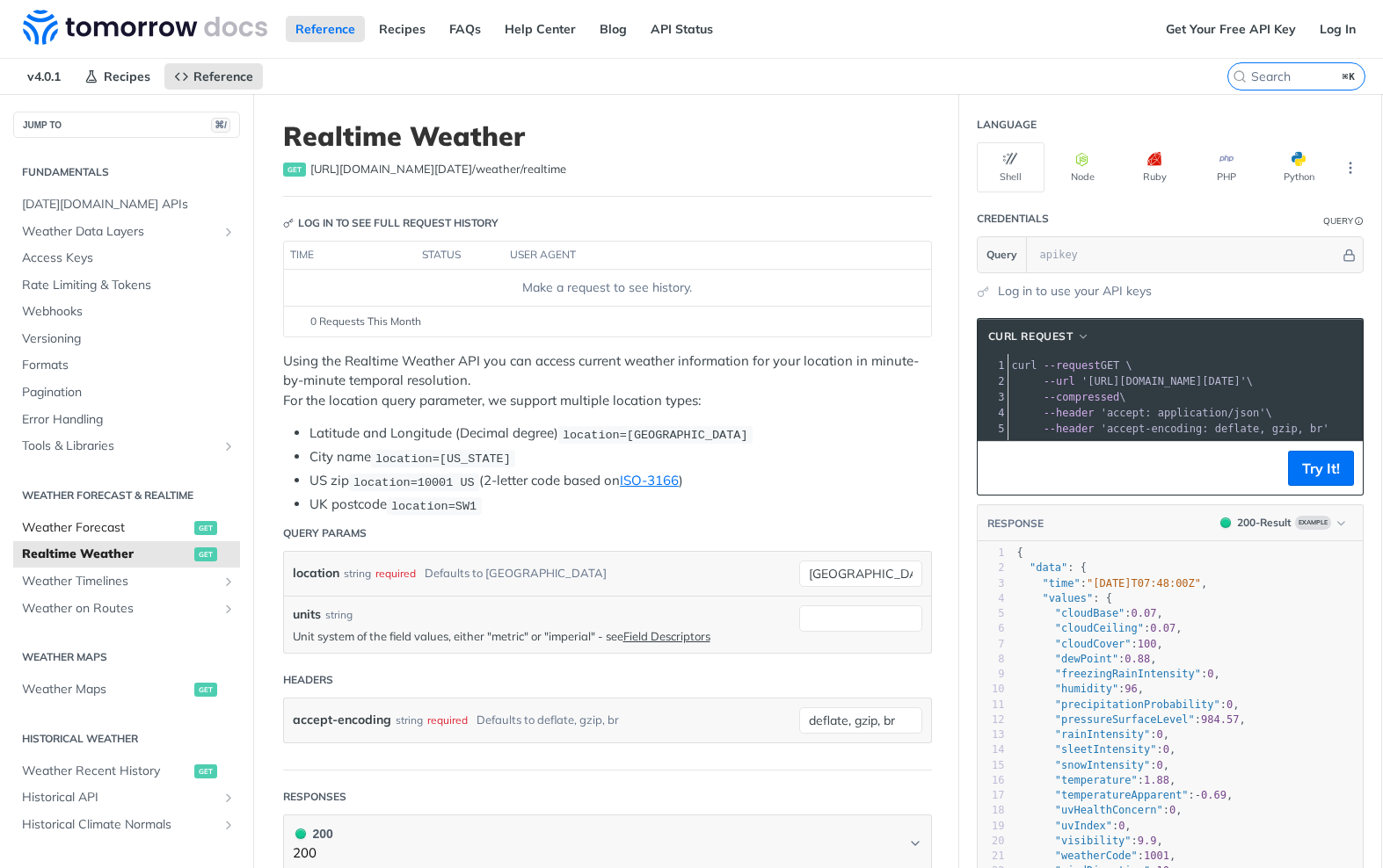
click at [69, 526] on span "Weather Forecast" at bounding box center [105, 528] width 167 height 18
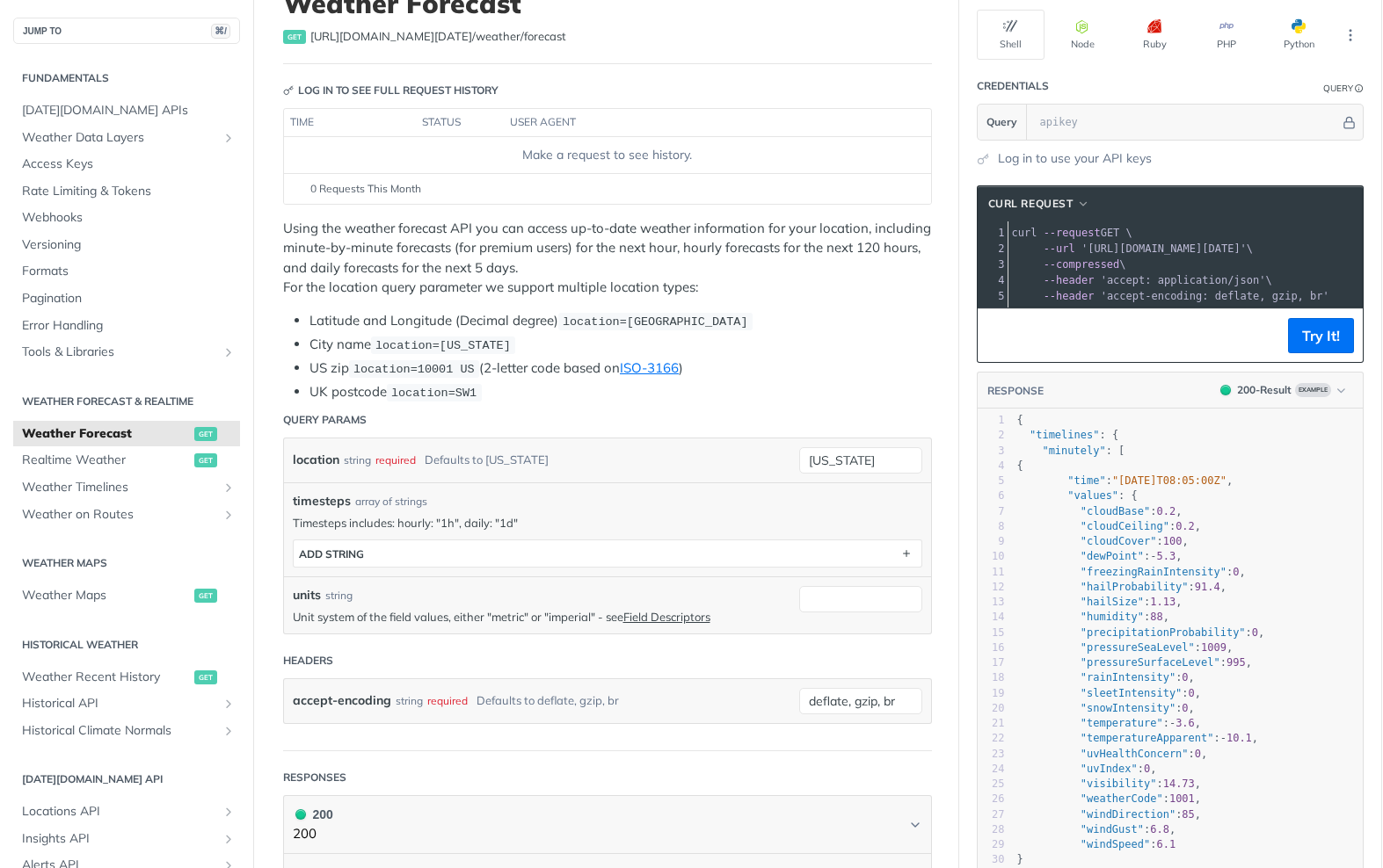
scroll to position [183, 0]
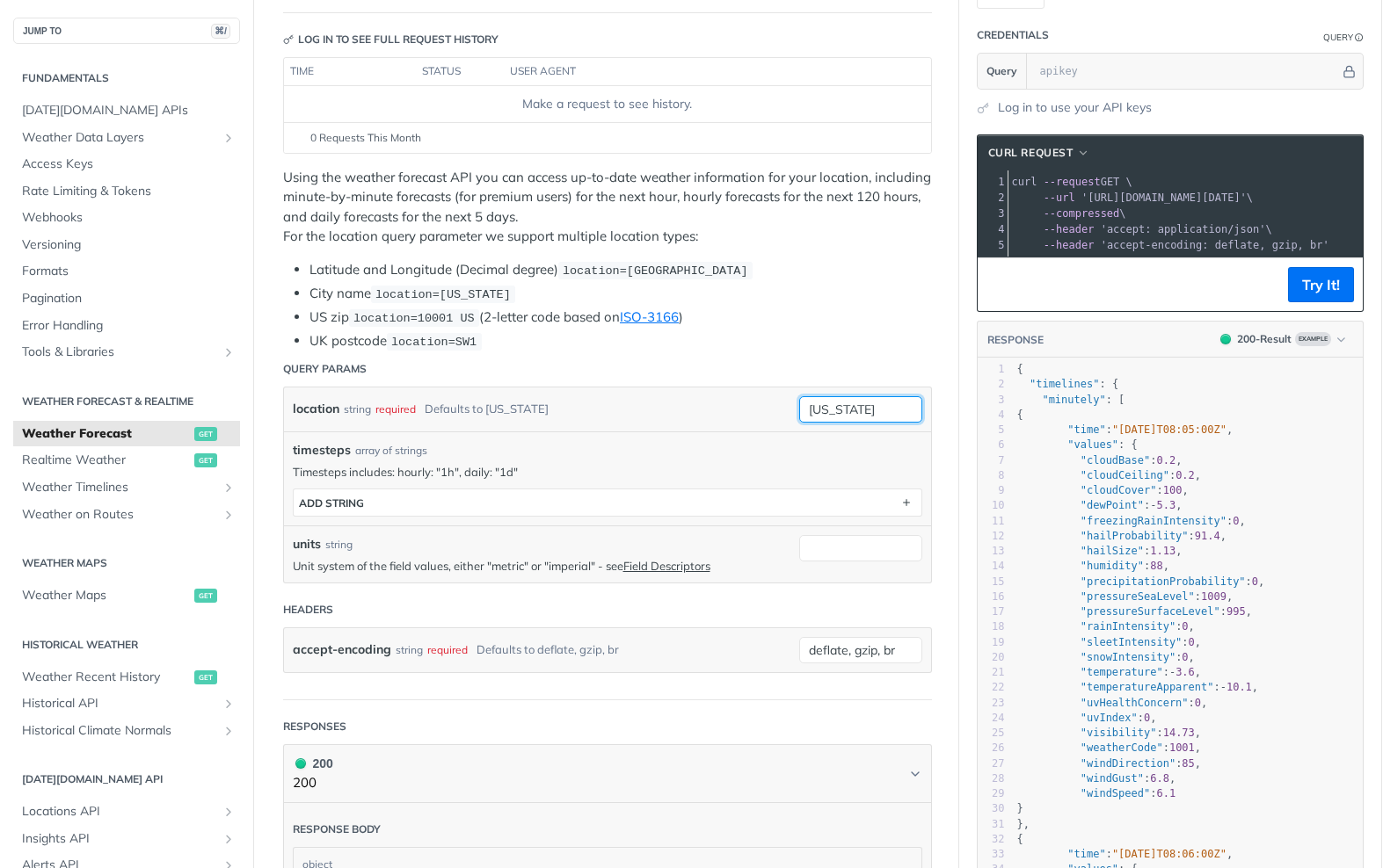
drag, startPoint x: 896, startPoint y: 413, endPoint x: 566, endPoint y: 379, distance: 331.7
click at [566, 378] on form "Query Params location string required Defaults to [US_STATE] [US_STATE] require…" at bounding box center [607, 526] width 649 height 349
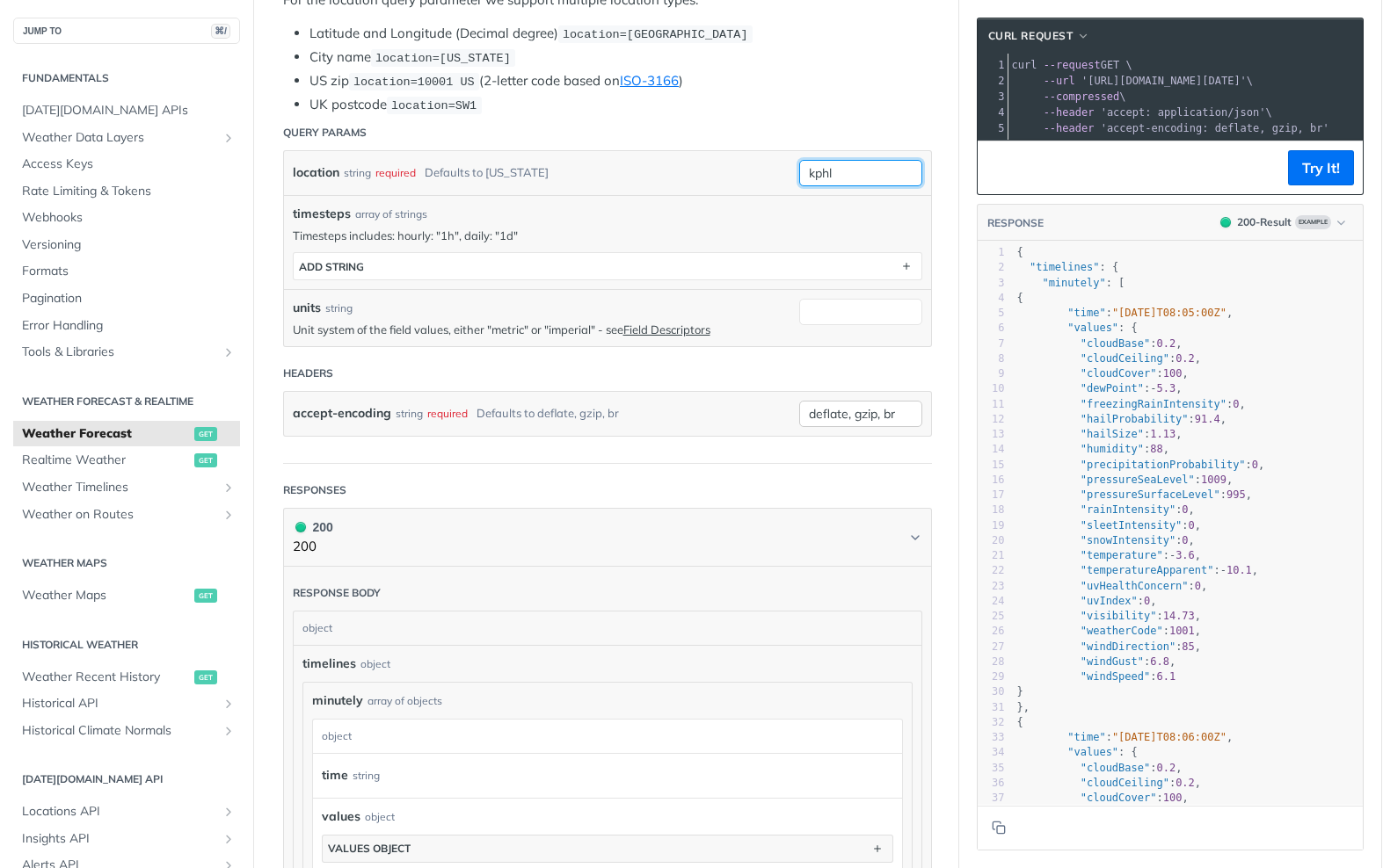
scroll to position [428, 0]
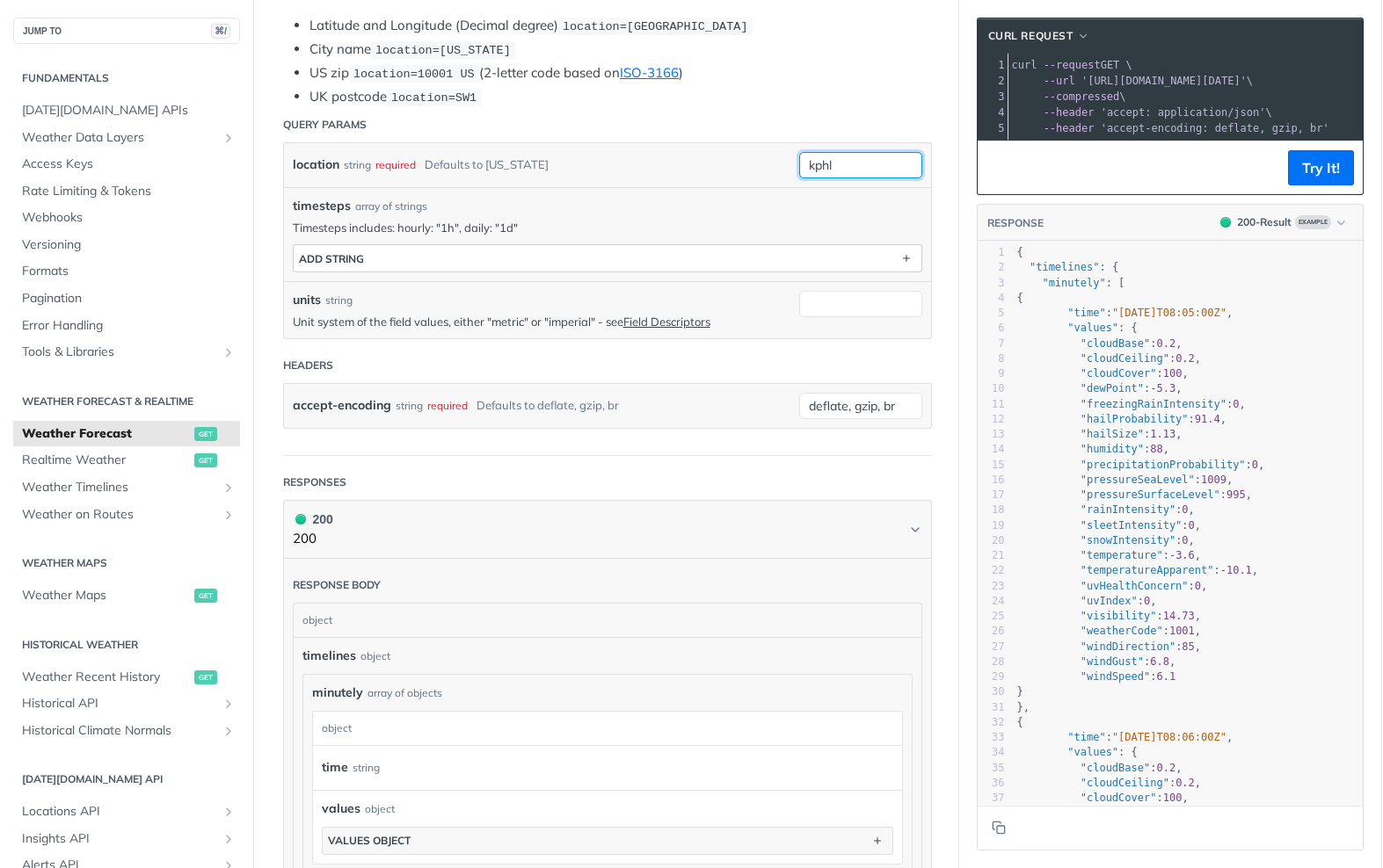
type input "kphl"
click at [853, 252] on button "ADD string" at bounding box center [607, 258] width 628 height 26
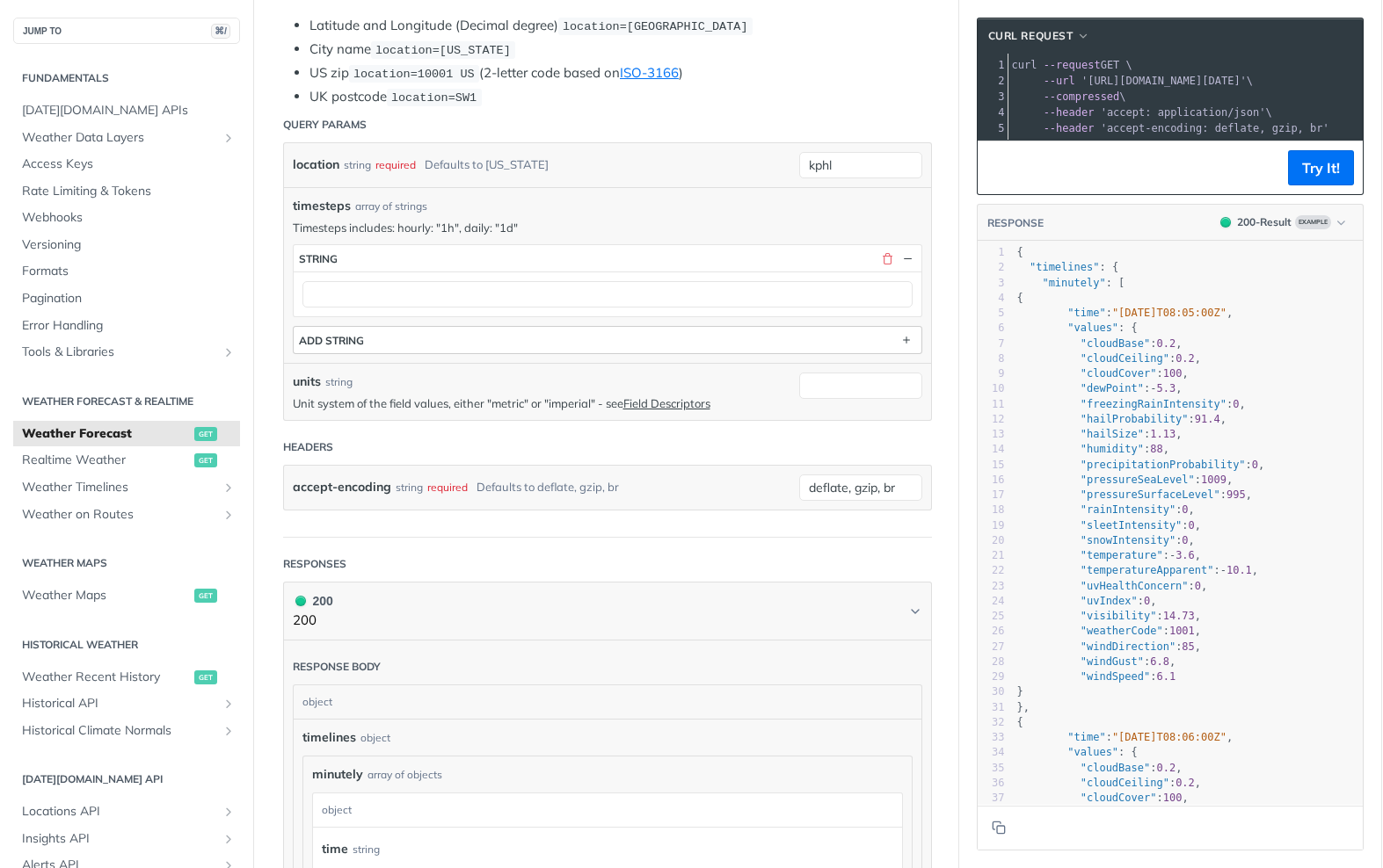
click at [853, 252] on button "string" at bounding box center [607, 258] width 628 height 26
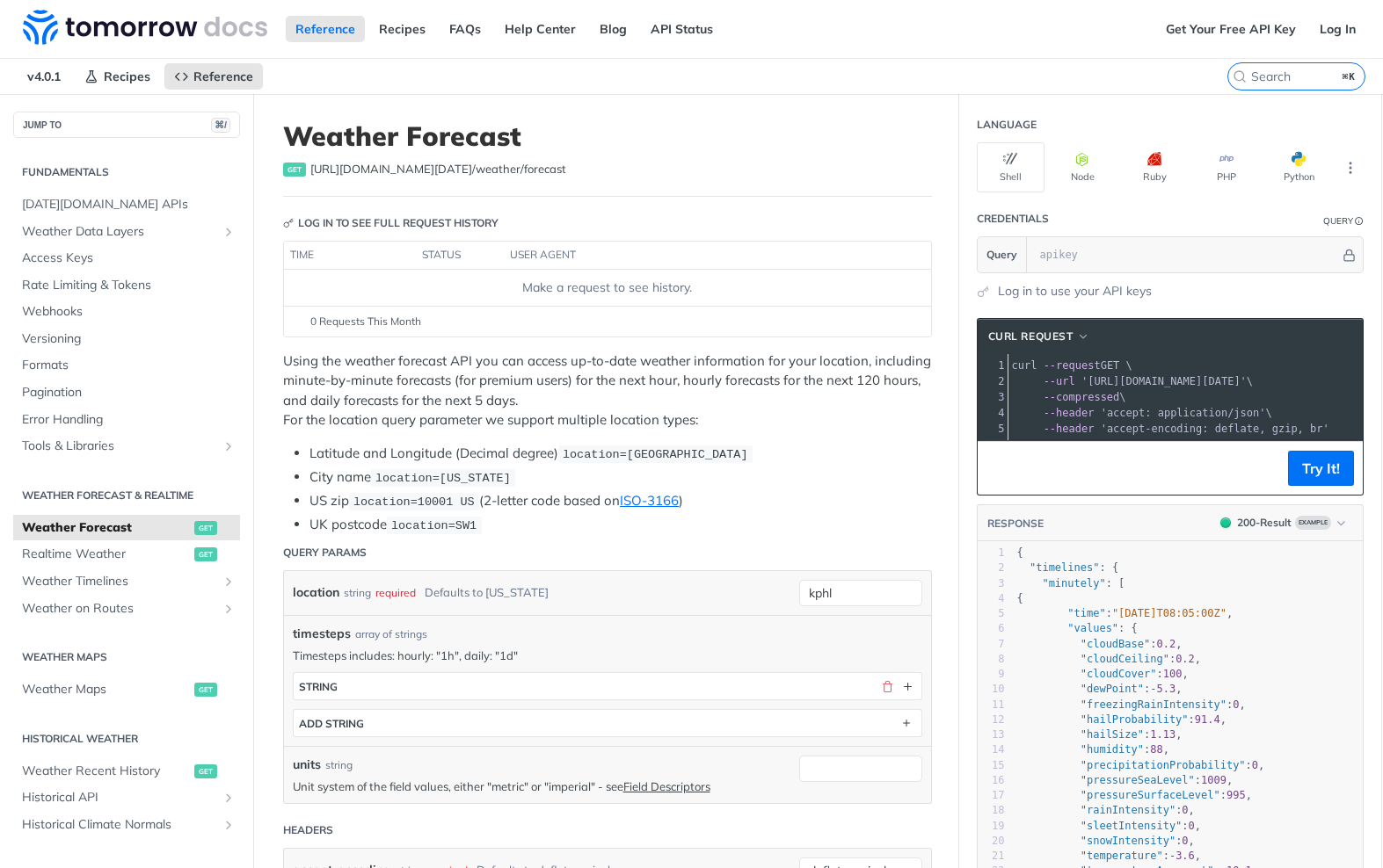
scroll to position [0, 0]
click at [1332, 468] on button "Try It!" at bounding box center [1321, 468] width 66 height 35
click at [1305, 152] on span "button" at bounding box center [1305, 159] width 0 height 14
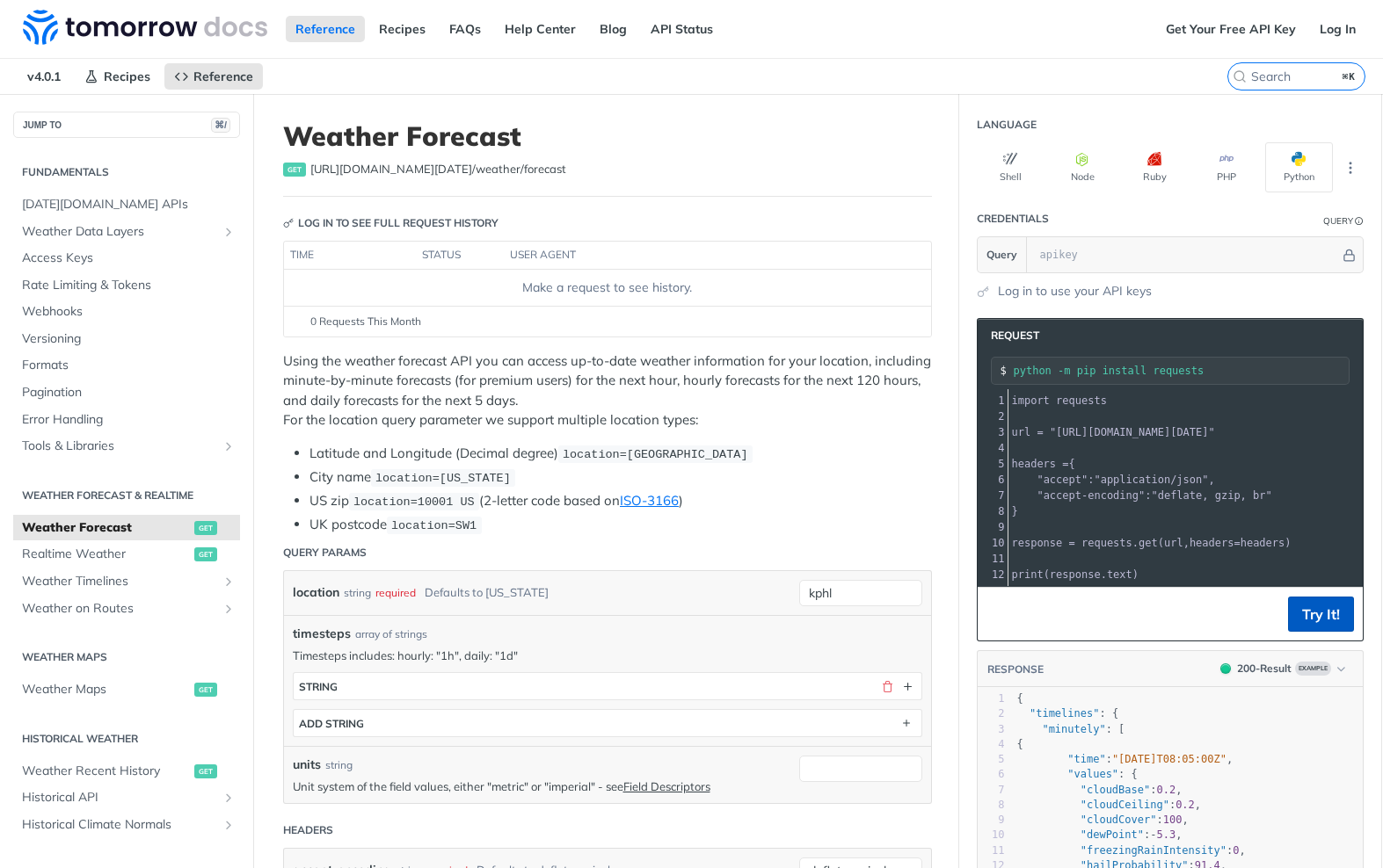
click at [1337, 616] on button "Try It!" at bounding box center [1321, 614] width 66 height 35
click at [1125, 295] on link "Log in to use your API keys" at bounding box center [1075, 291] width 154 height 19
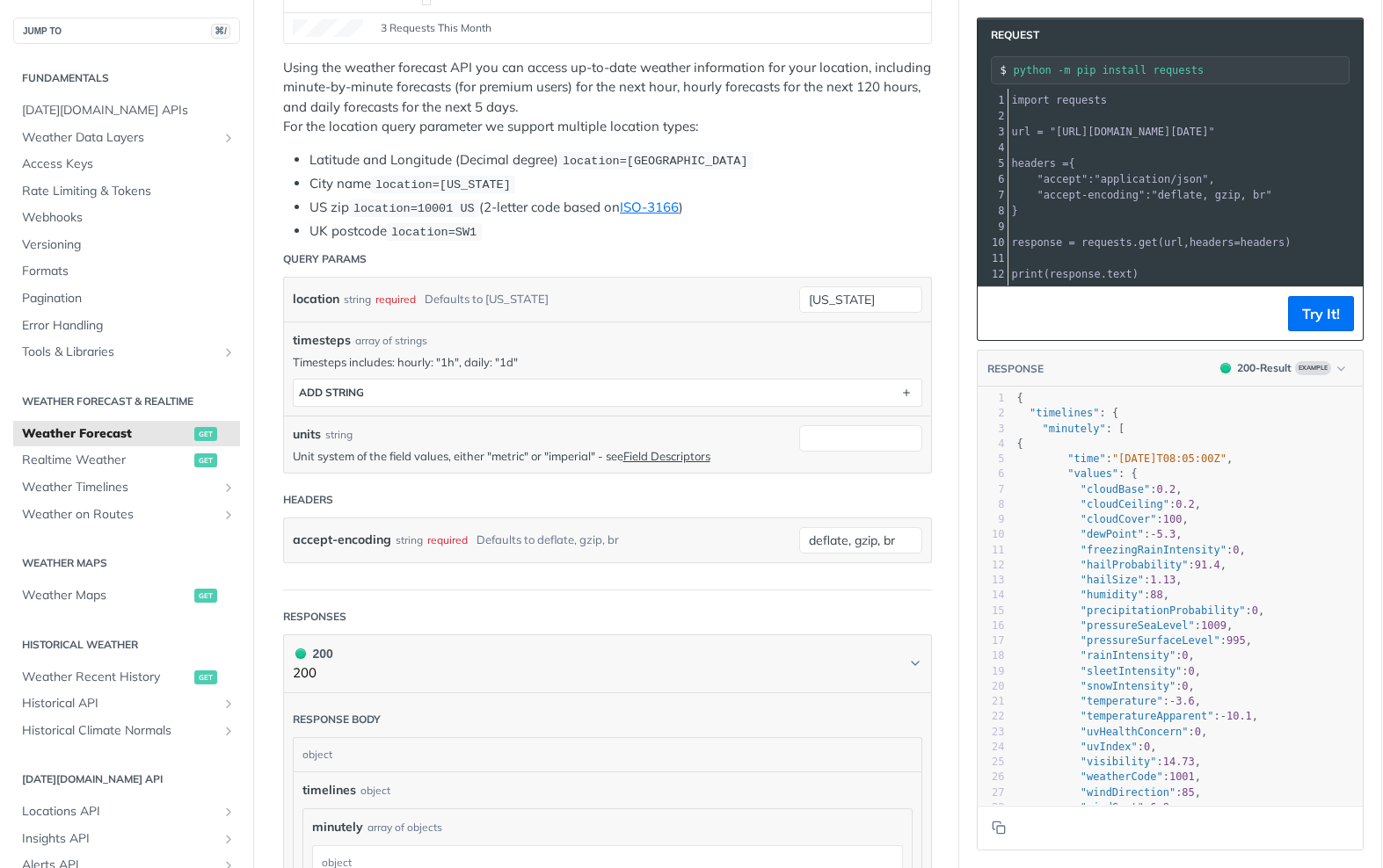
scroll to position [413, 0]
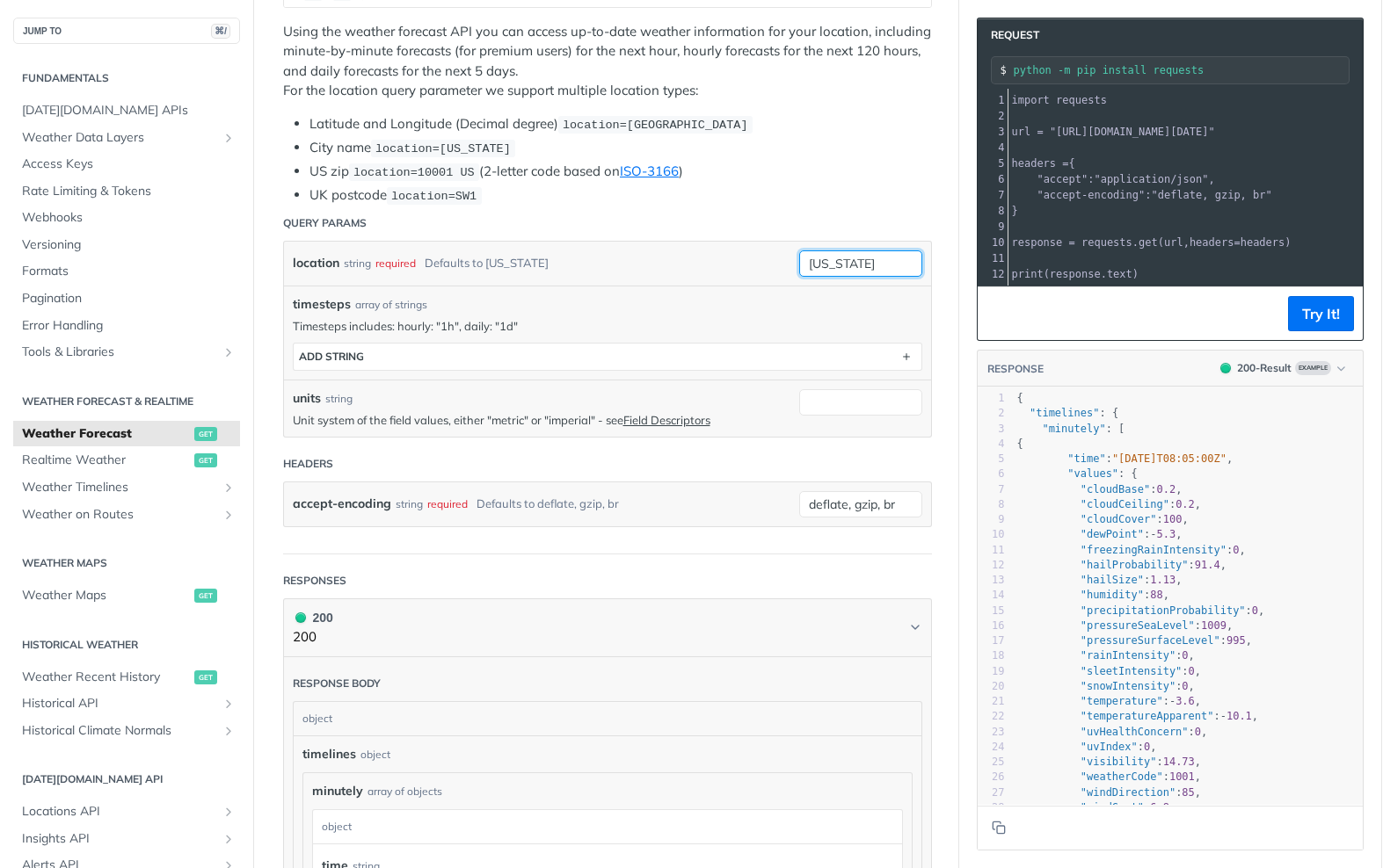
click at [877, 269] on div "[US_STATE]" at bounding box center [861, 264] width 123 height 26
click at [877, 269] on div "required type : string Use default value" at bounding box center [833, 322] width 184 height 108
click at [877, 269] on div "[US_STATE]" at bounding box center [861, 264] width 123 height 26
click at [877, 269] on div "required type : string Use default value" at bounding box center [833, 322] width 184 height 108
click at [882, 251] on input "[US_STATE]" at bounding box center [861, 264] width 123 height 26
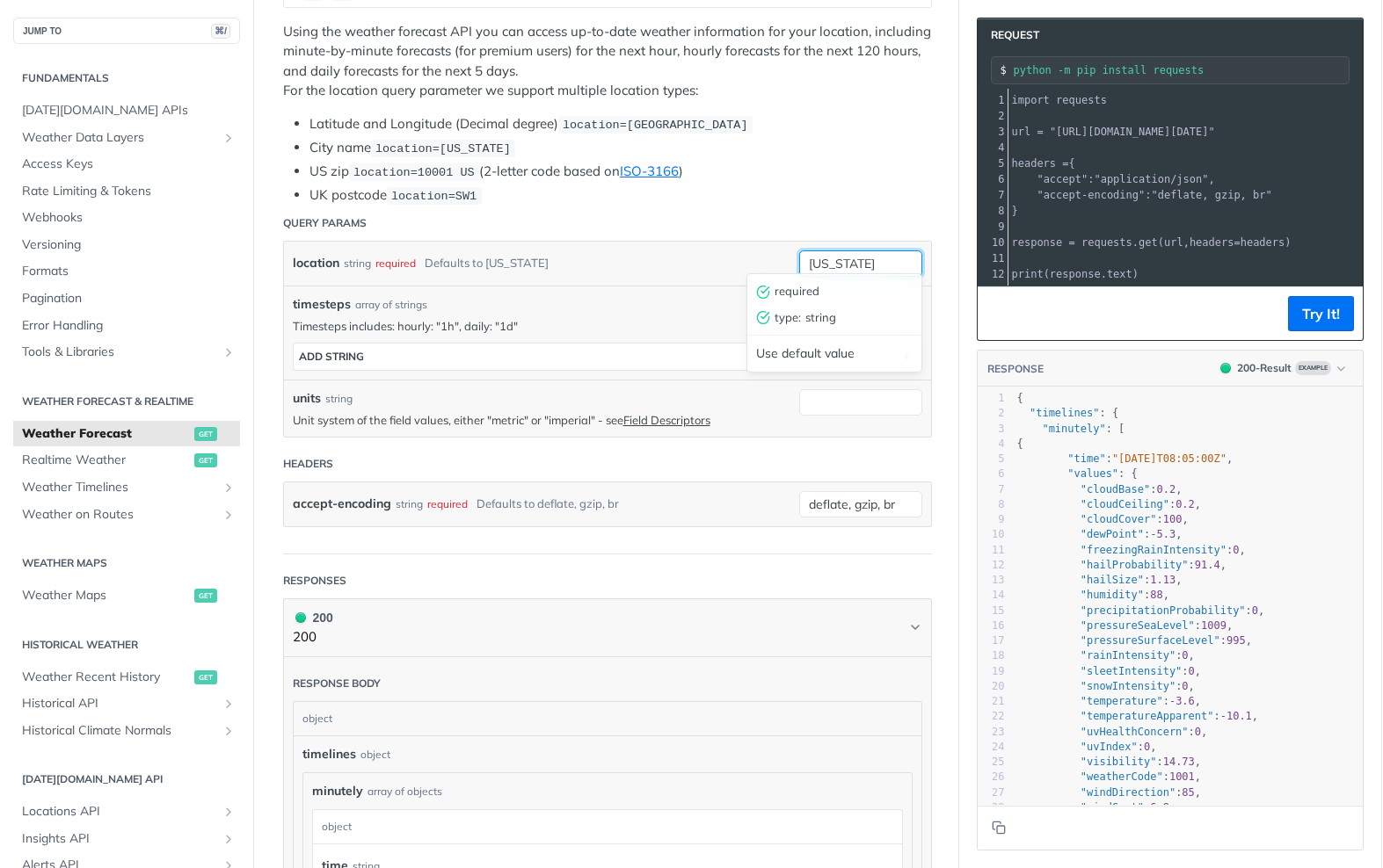
click at [882, 251] on input "[US_STATE]" at bounding box center [861, 264] width 123 height 26
type input "kphl"
click at [918, 205] on header "Query Params" at bounding box center [607, 222] width 649 height 35
click at [848, 357] on button "ADD string" at bounding box center [607, 356] width 628 height 26
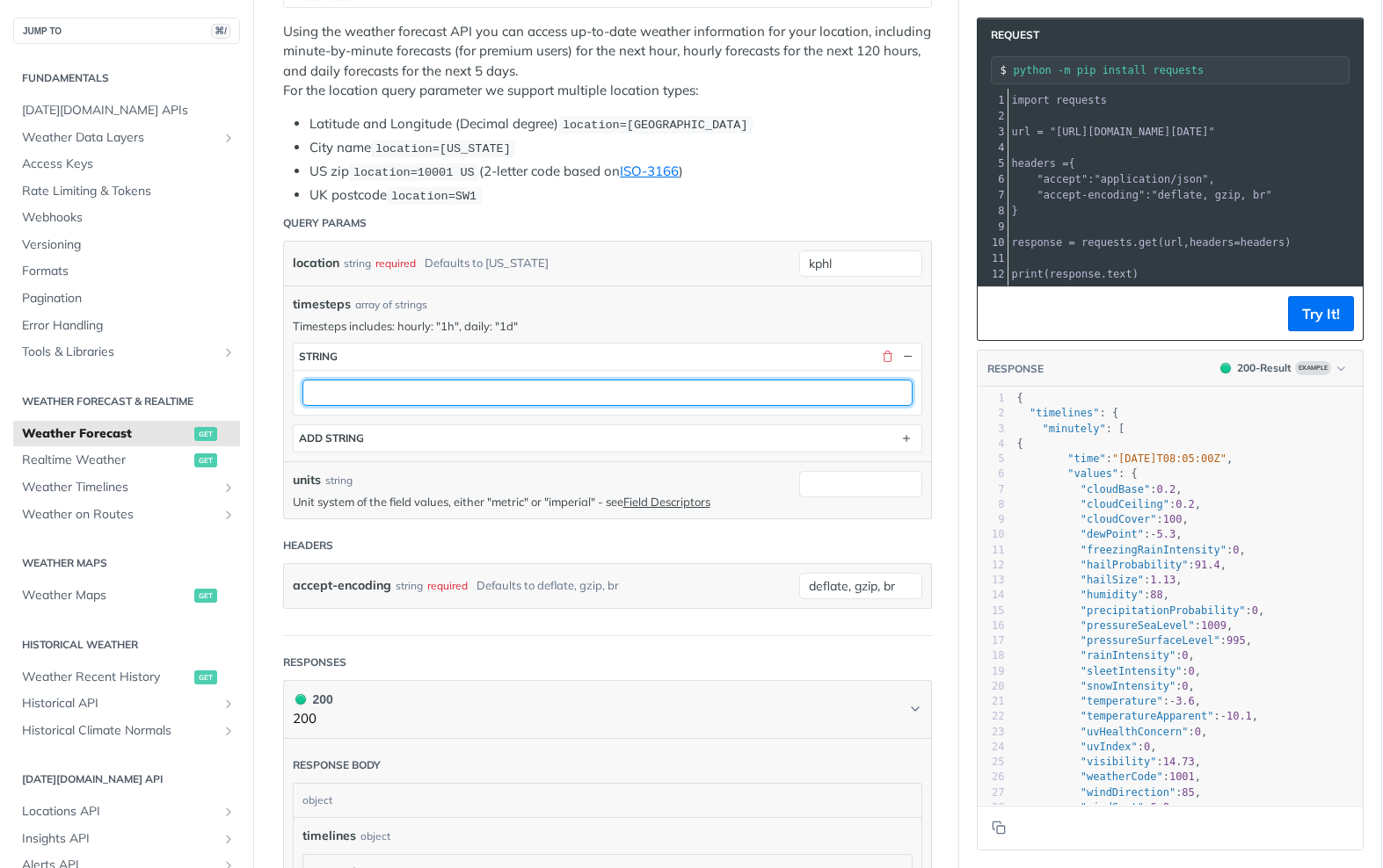
click at [843, 394] on input "text" at bounding box center [607, 392] width 610 height 26
type input "daily"
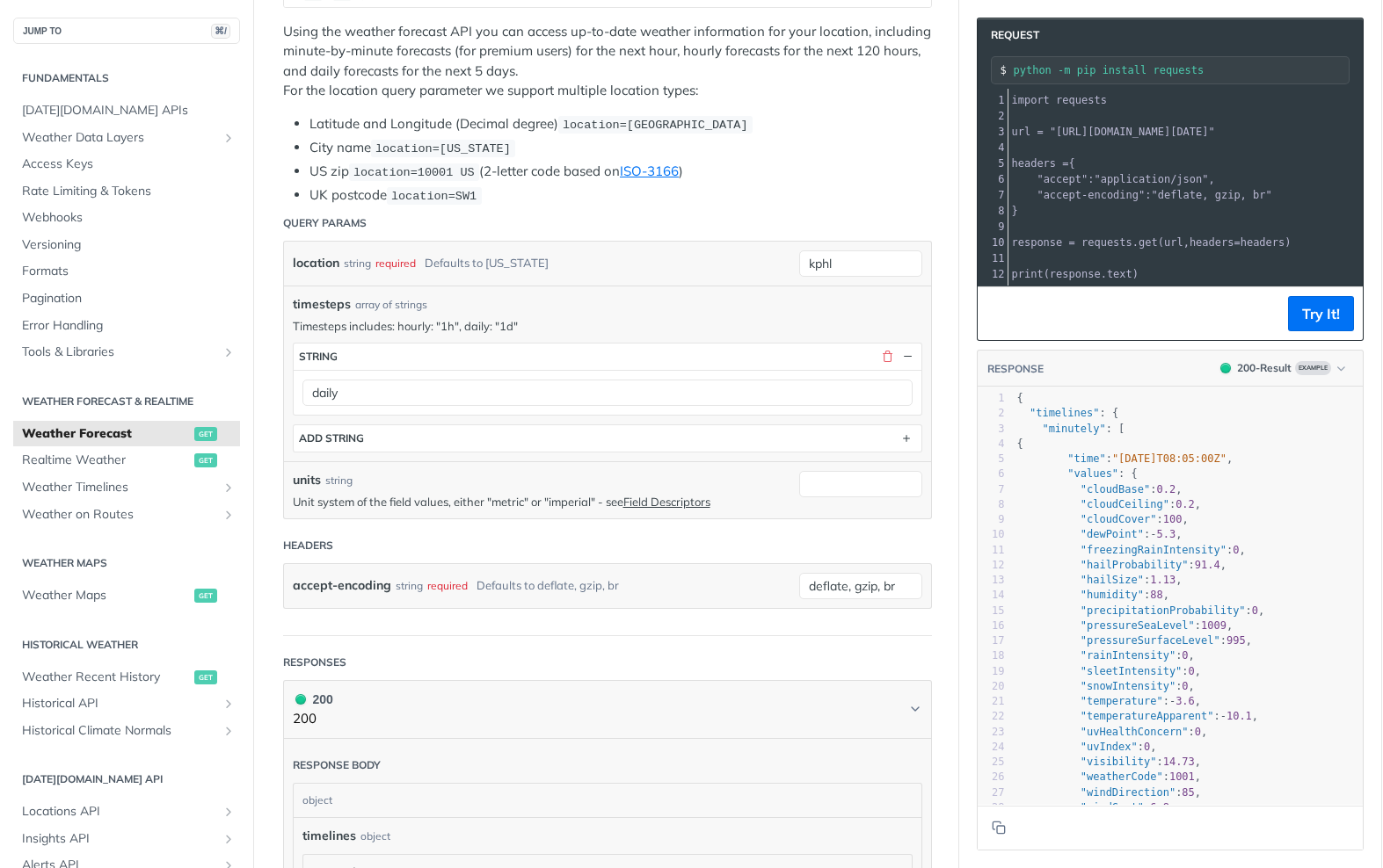
click at [939, 563] on article "Weather Forecast get https://api.tomorrow.io/v4 /weather/forecast Recent Reques…" at bounding box center [606, 843] width 703 height 2325
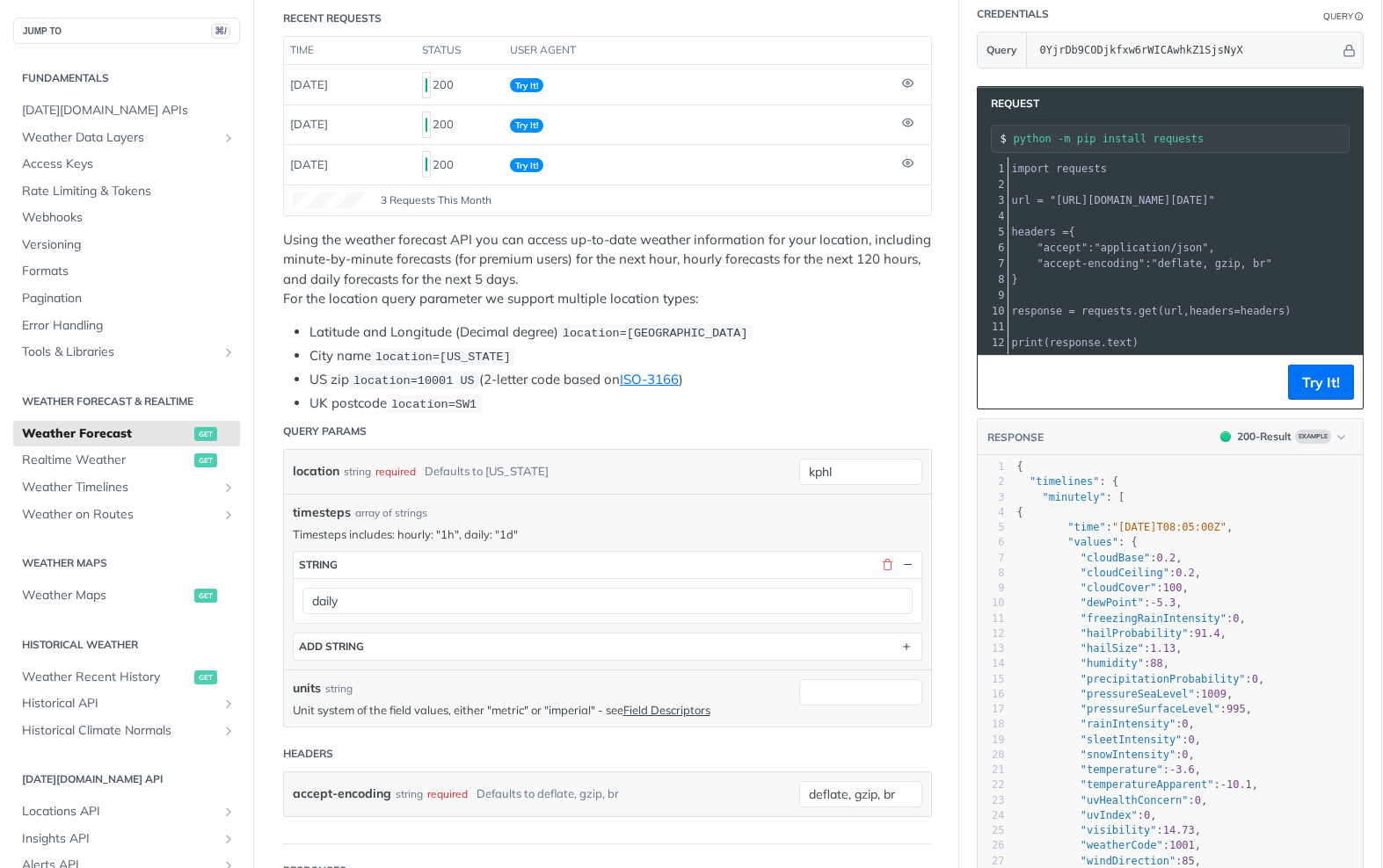
scroll to position [161, 0]
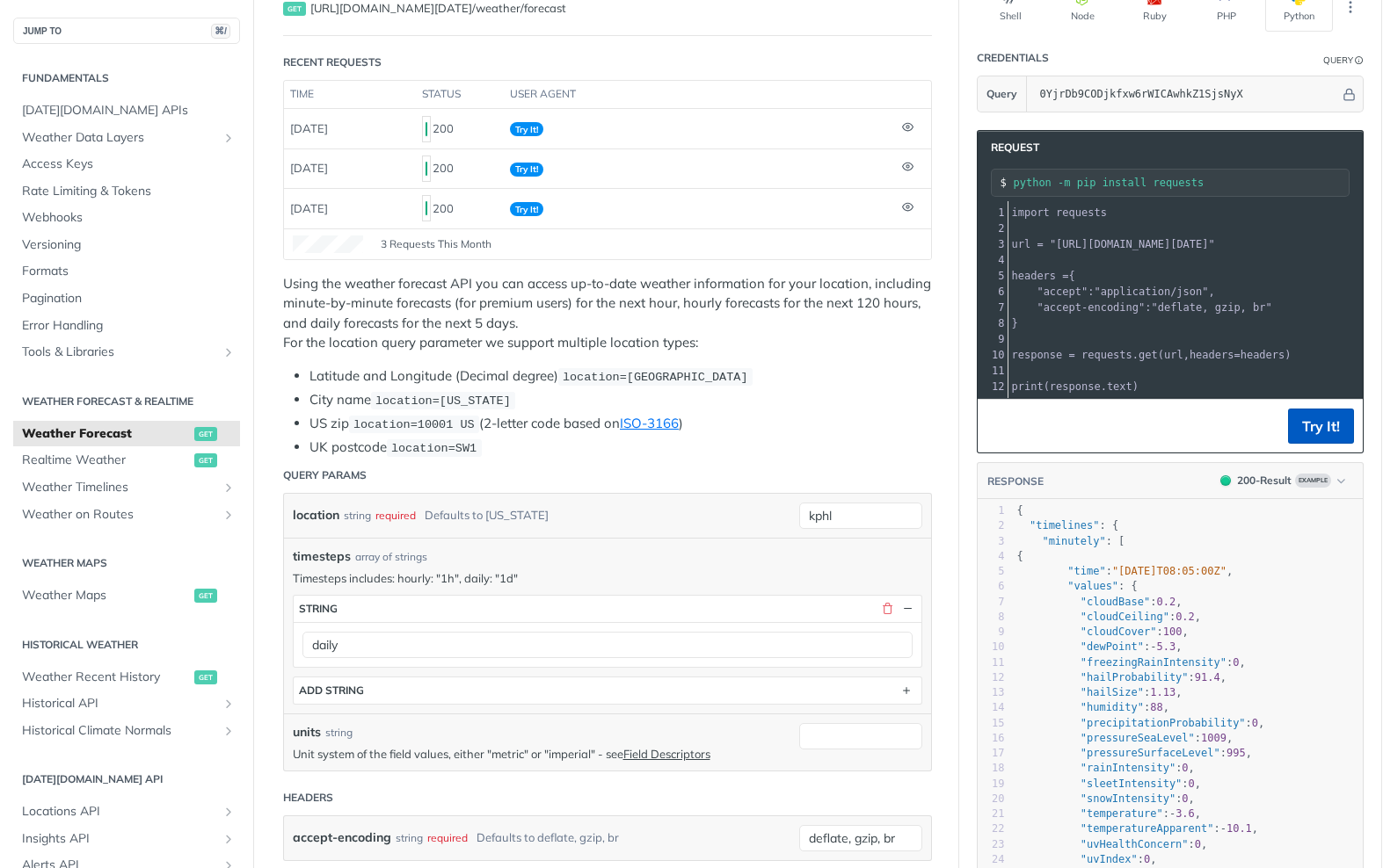
click at [1312, 424] on button "Try It!" at bounding box center [1321, 425] width 66 height 35
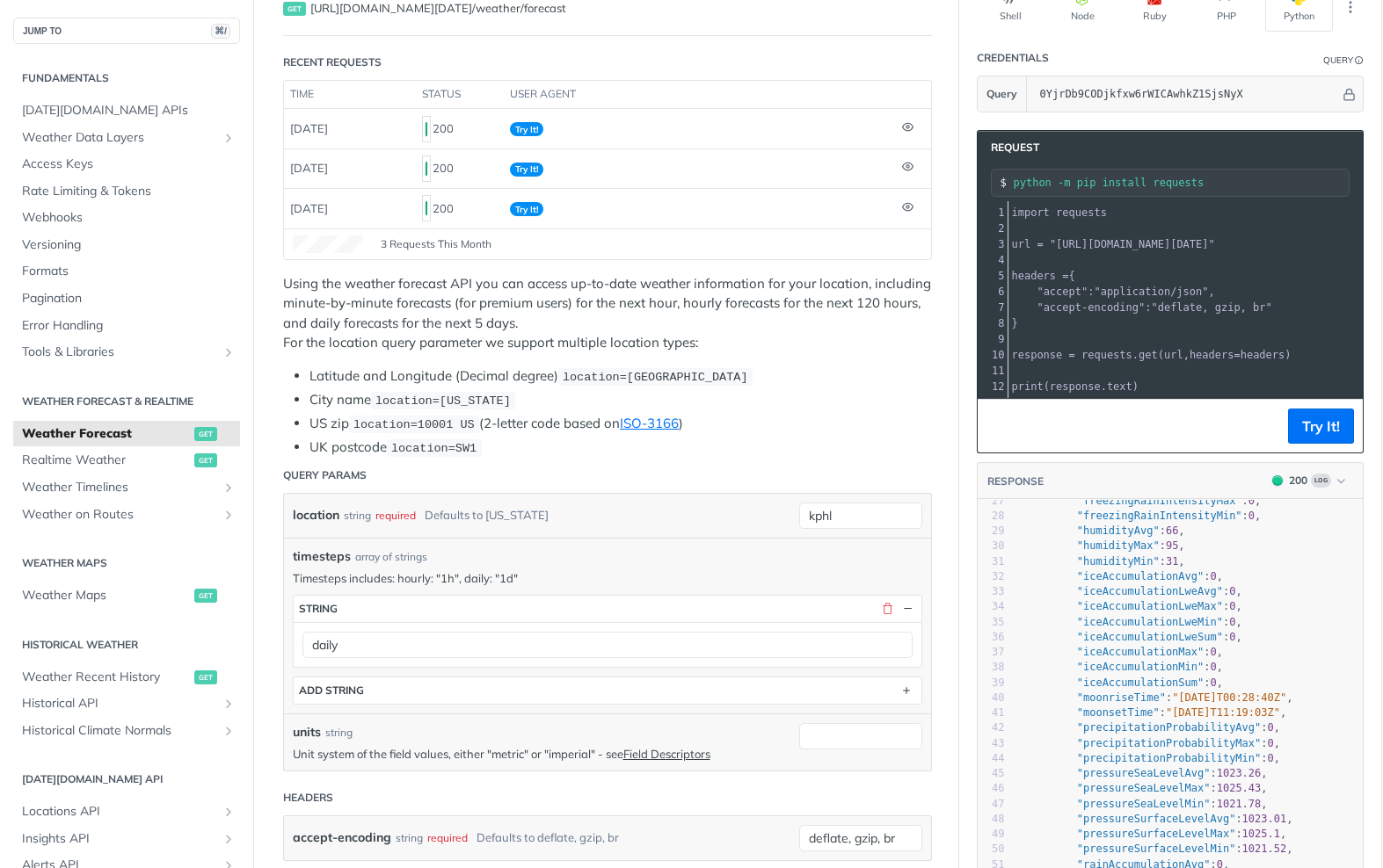
scroll to position [404, 0]
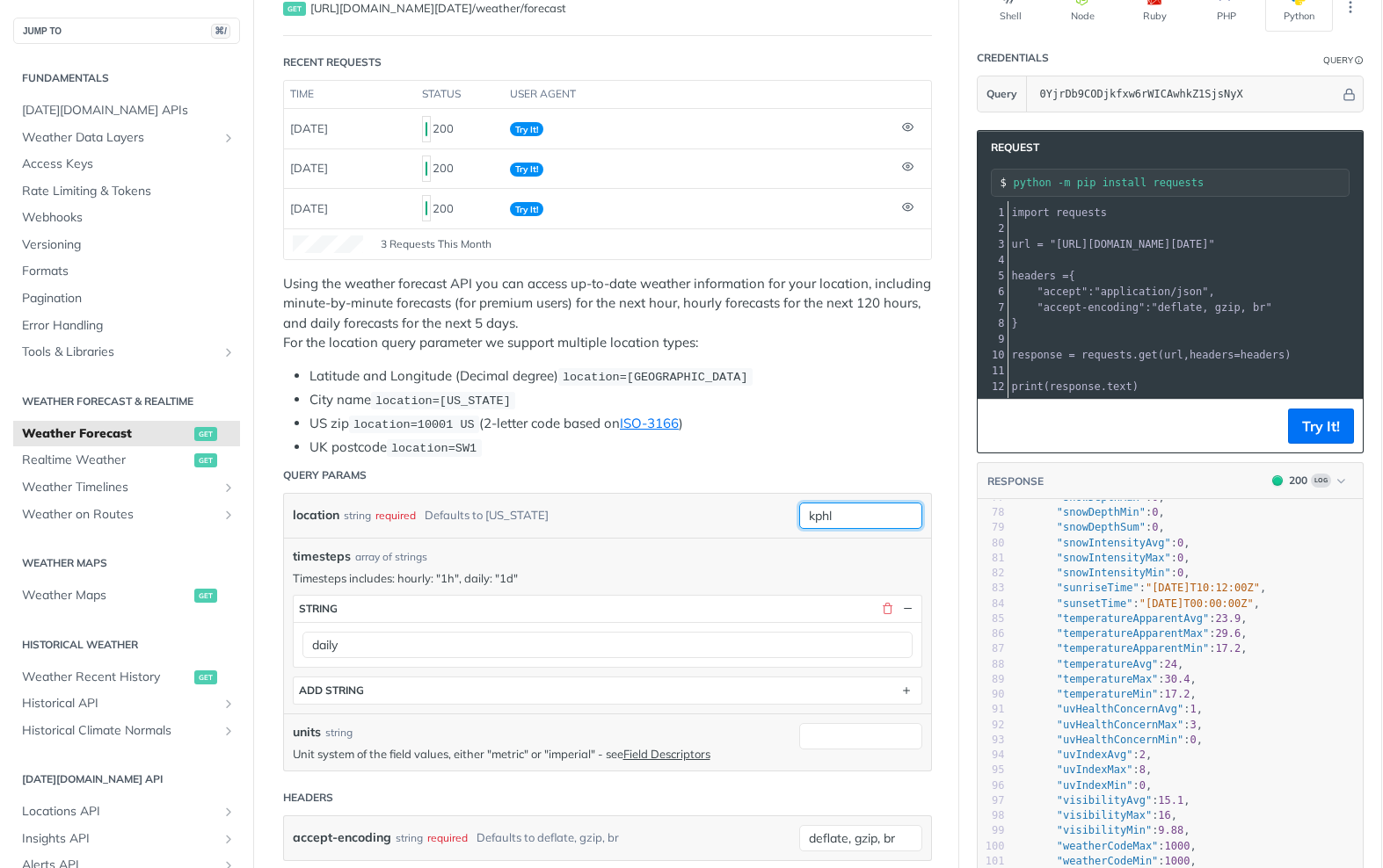
click at [856, 509] on input "kphl" at bounding box center [861, 516] width 123 height 26
type input "k"
click at [808, 442] on li "UK postcode location=SW1" at bounding box center [621, 447] width 622 height 20
click at [1318, 432] on button "Try It!" at bounding box center [1321, 425] width 66 height 35
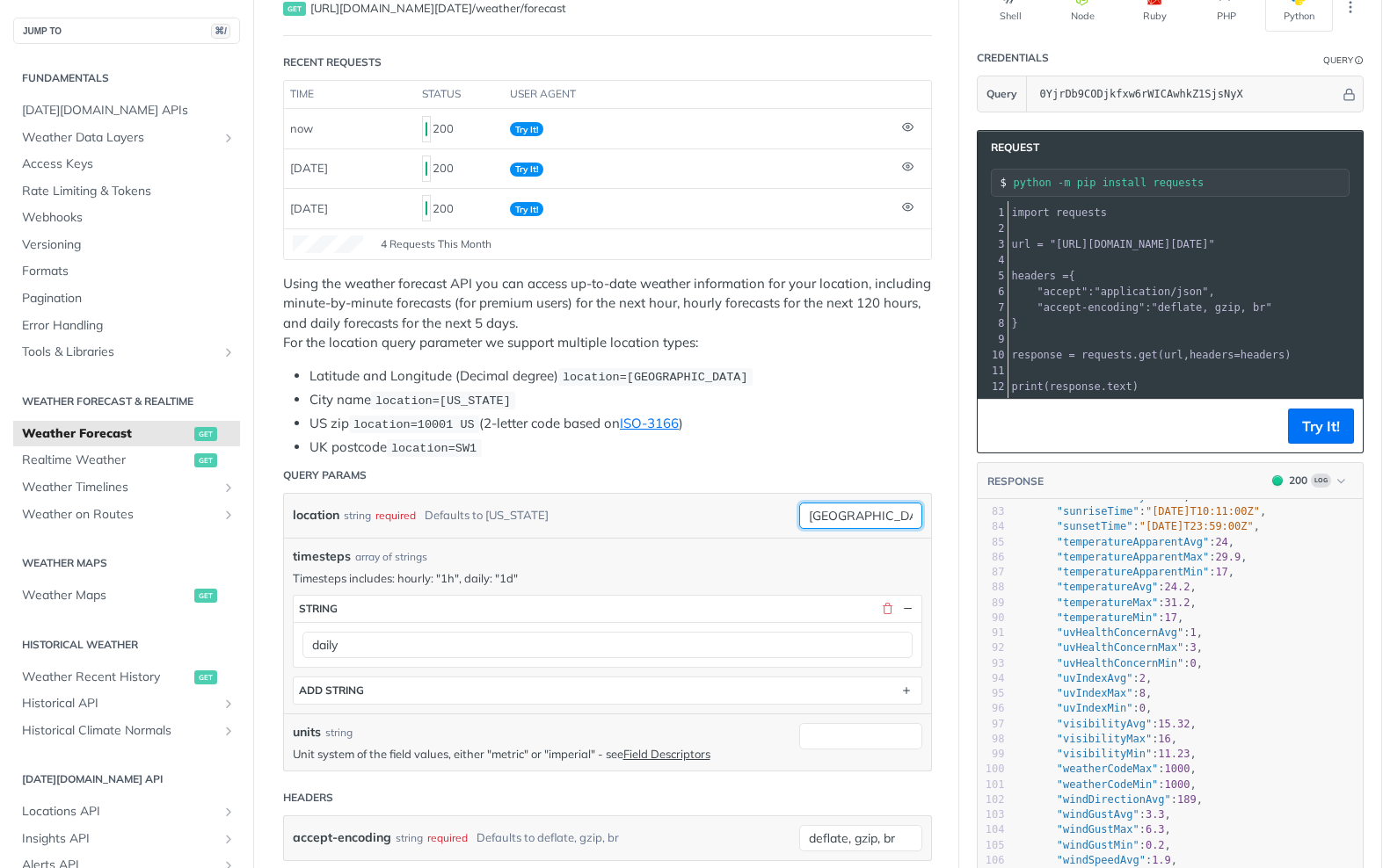
click at [898, 515] on input "philadelphia" at bounding box center [861, 516] width 123 height 26
type input "kphl"
click at [1335, 421] on button "Try It!" at bounding box center [1321, 425] width 66 height 35
